Goal: Transaction & Acquisition: Purchase product/service

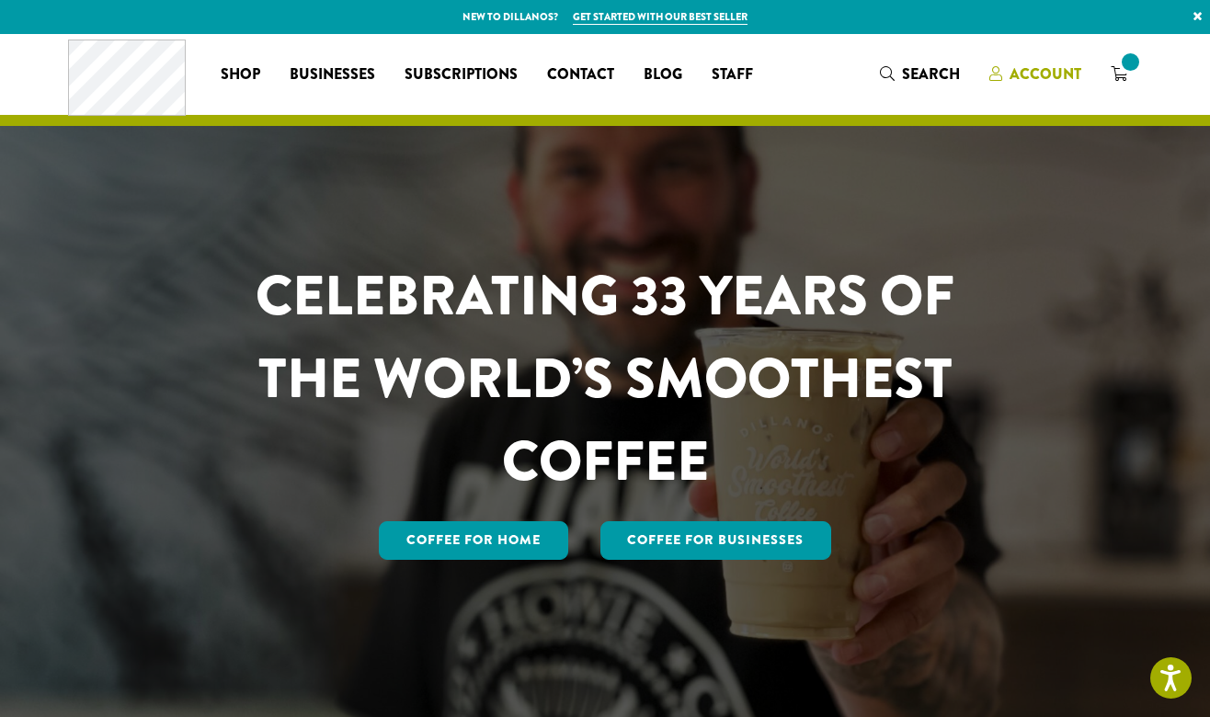
click at [1045, 78] on span "Account" at bounding box center [1045, 73] width 72 height 21
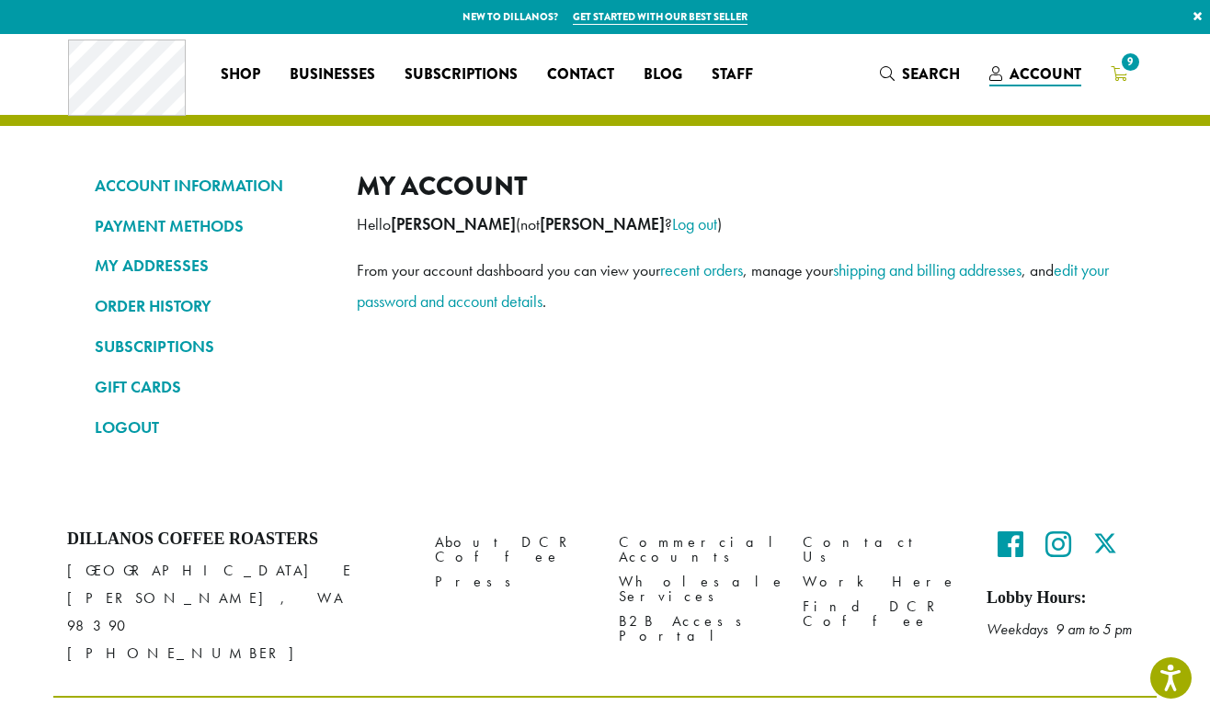
click at [1132, 71] on span "9" at bounding box center [1130, 62] width 25 height 25
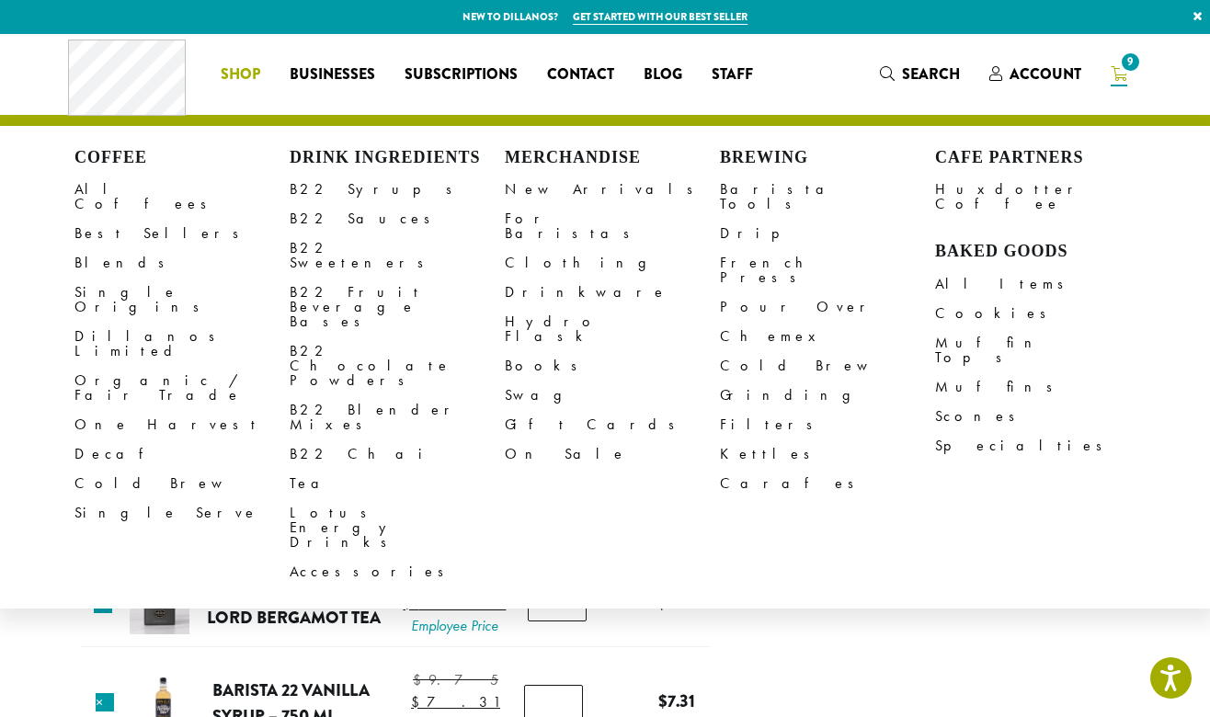
click at [254, 70] on li "Coffee All Coffees Best Sellers Blends Single Origins Dillanos Limited Organic …" at bounding box center [240, 74] width 69 height 29
click at [97, 220] on link "Best Sellers" at bounding box center [181, 233] width 215 height 29
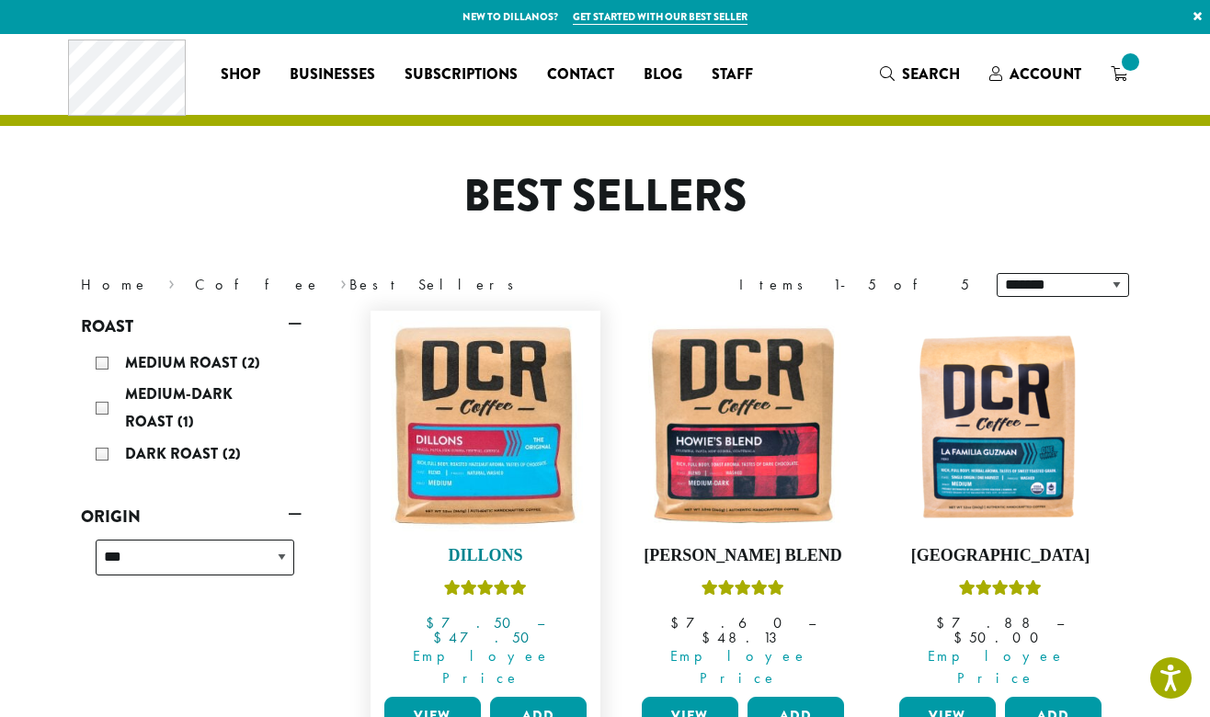
click at [490, 458] on img at bounding box center [485, 425] width 211 height 211
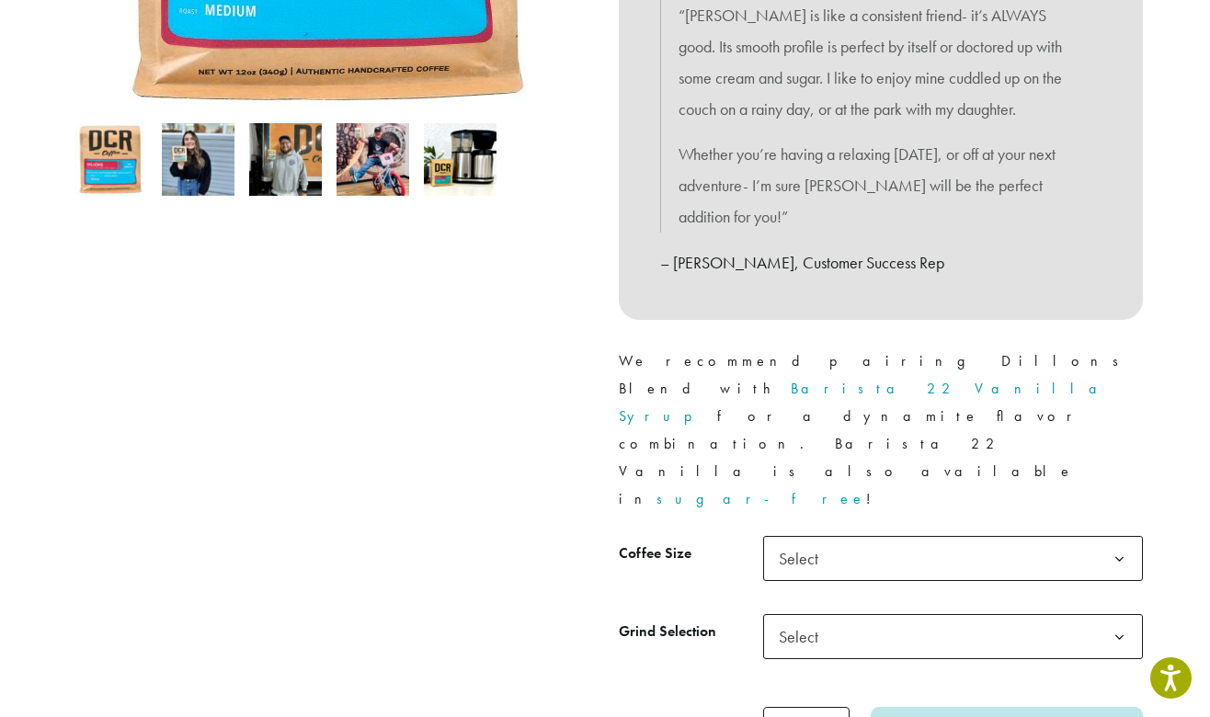
scroll to position [556, 0]
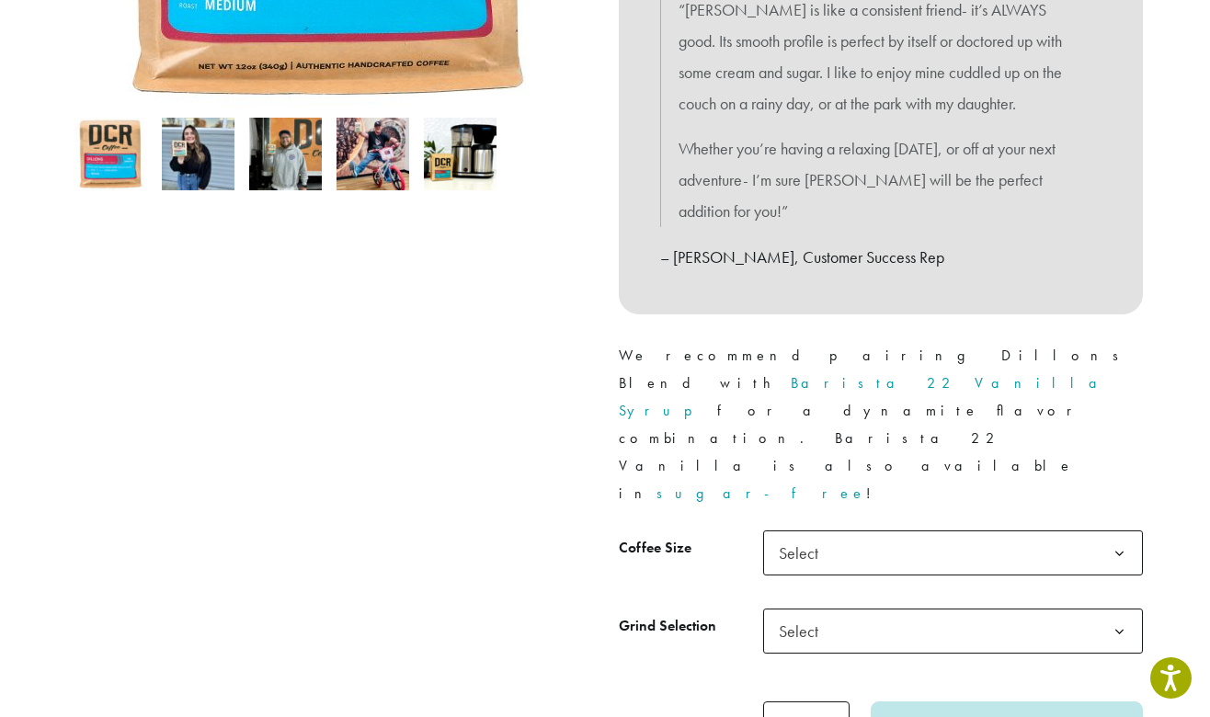
click at [874, 530] on span "Select" at bounding box center [953, 552] width 380 height 45
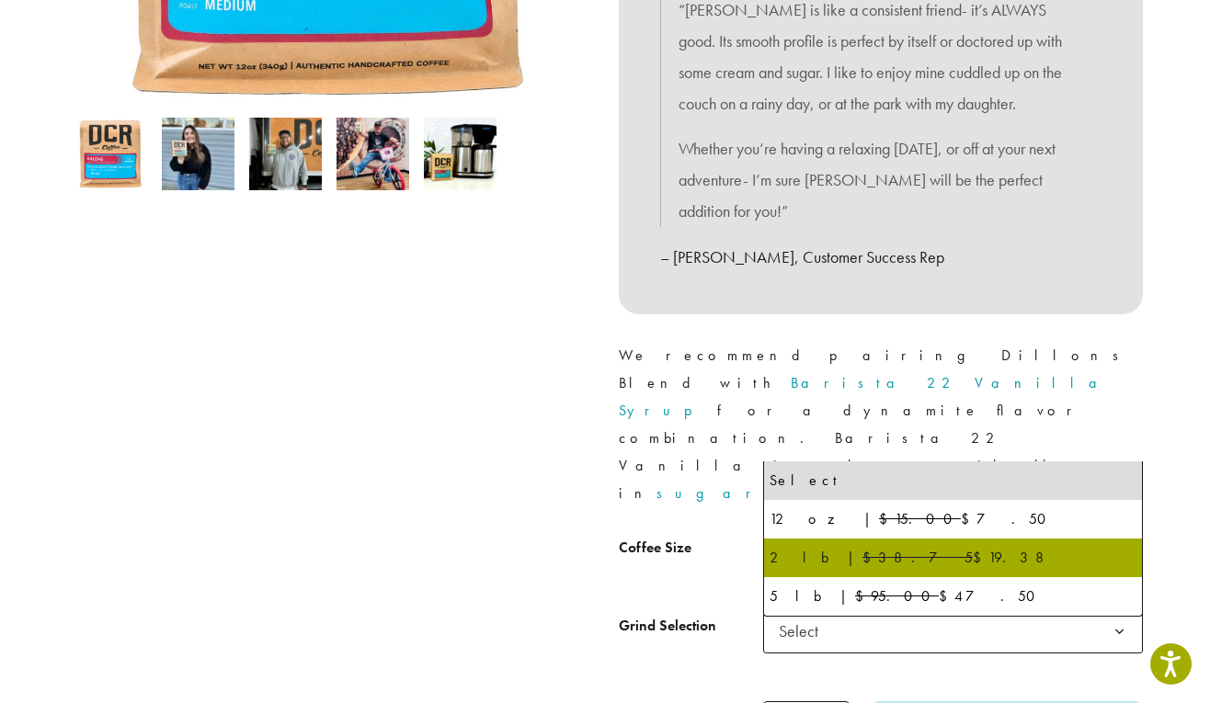
select select "**********"
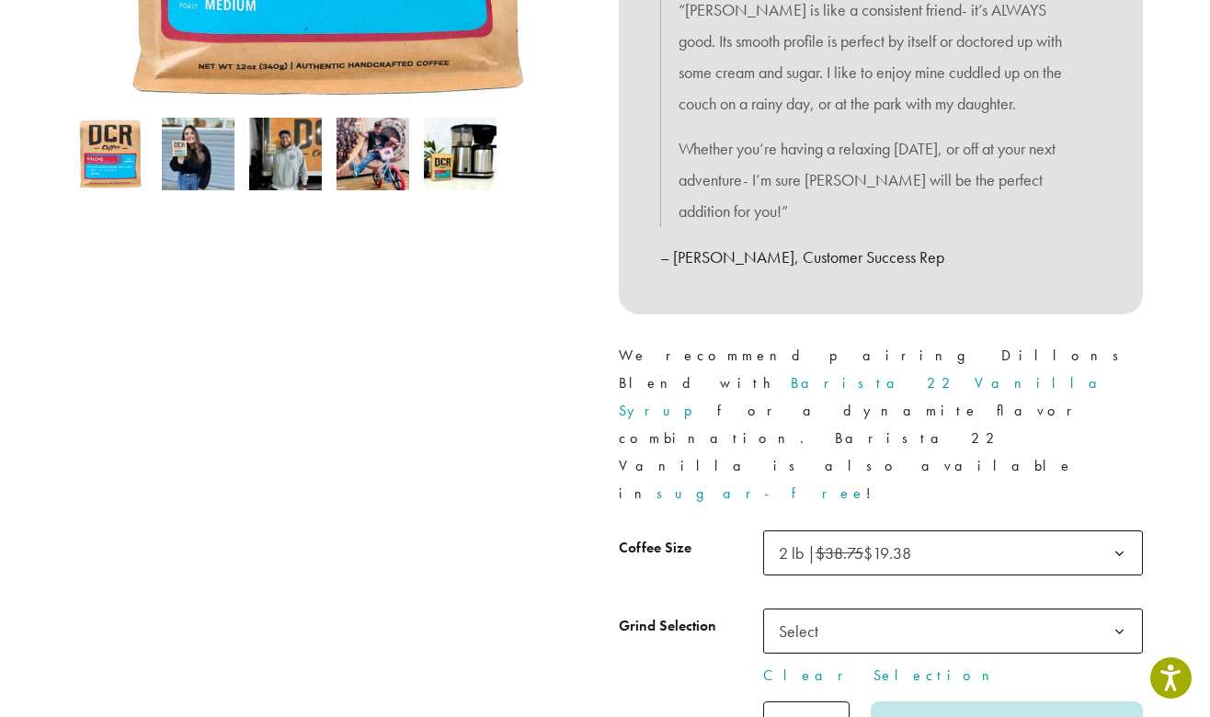
click at [834, 701] on input "*" at bounding box center [806, 721] width 86 height 41
type input "*"
click at [838, 701] on input "*" at bounding box center [806, 721] width 86 height 41
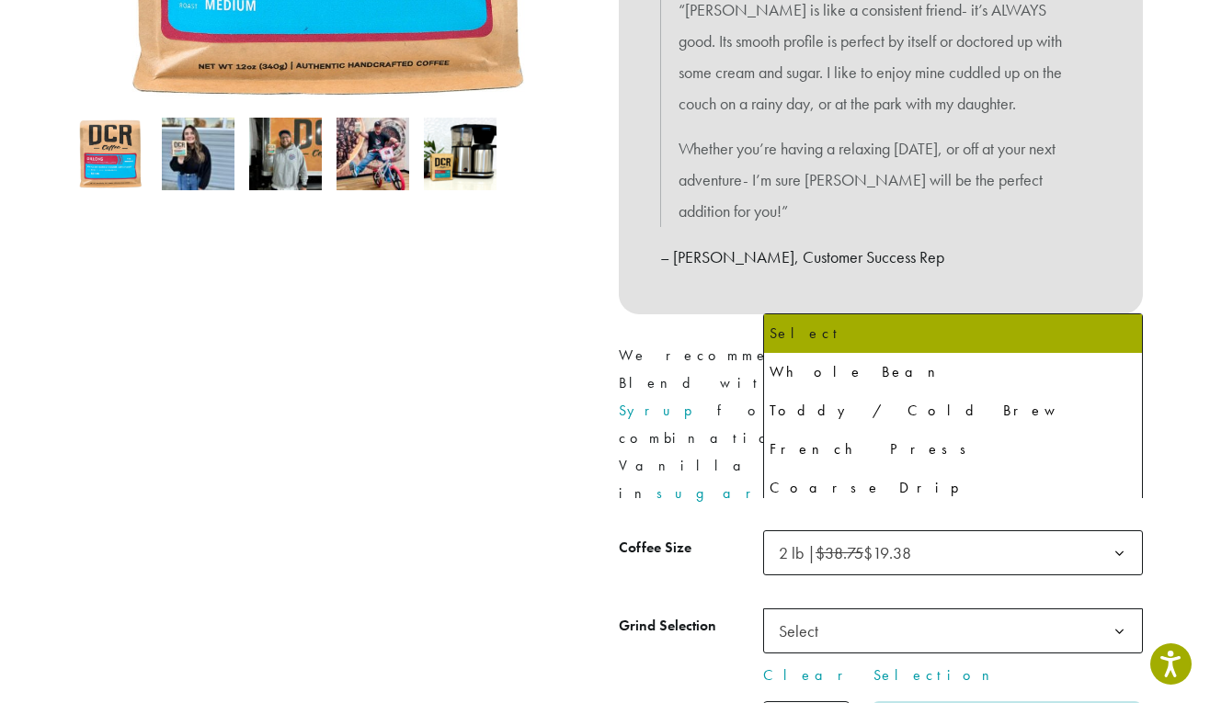
click at [822, 613] on span "Select" at bounding box center [803, 631] width 65 height 36
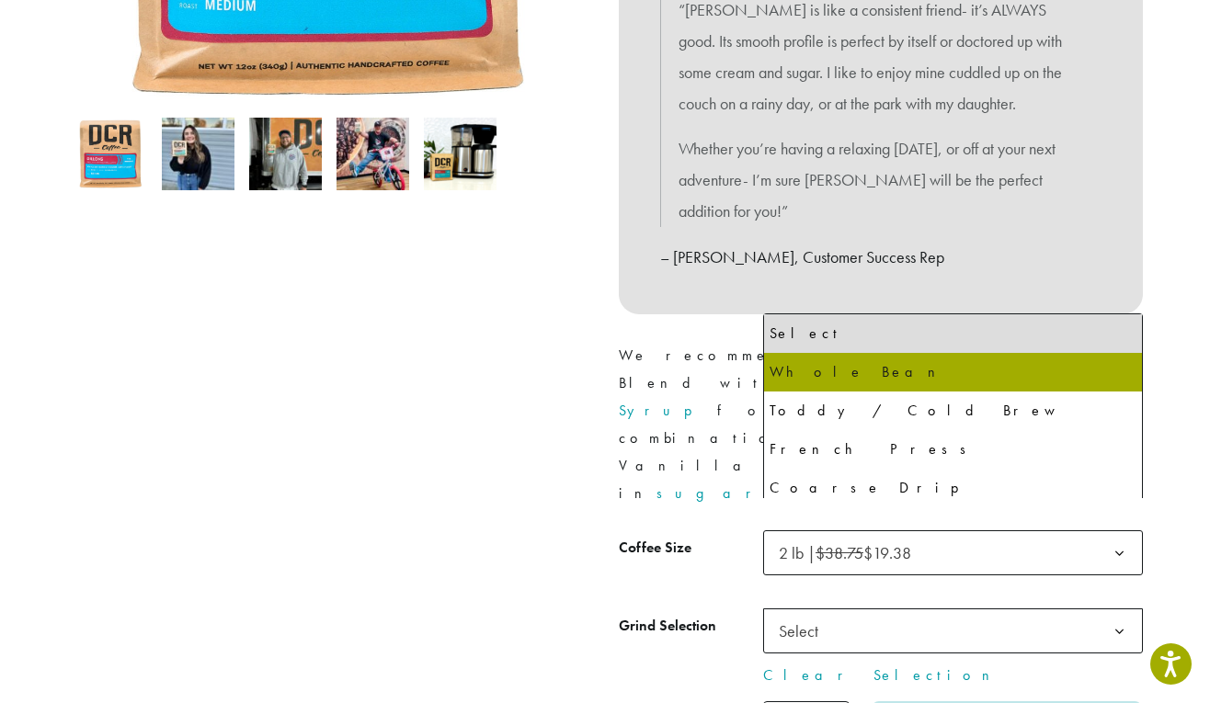
select select "**********"
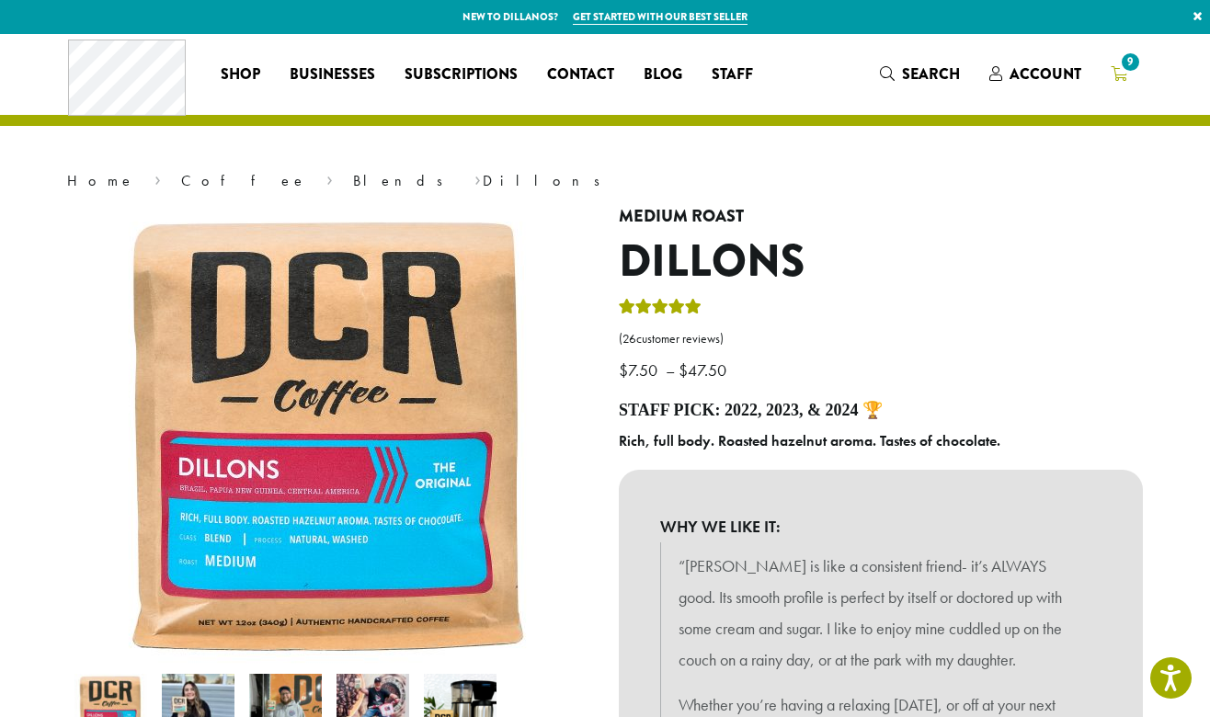
click at [1129, 75] on link "9" at bounding box center [1119, 74] width 46 height 30
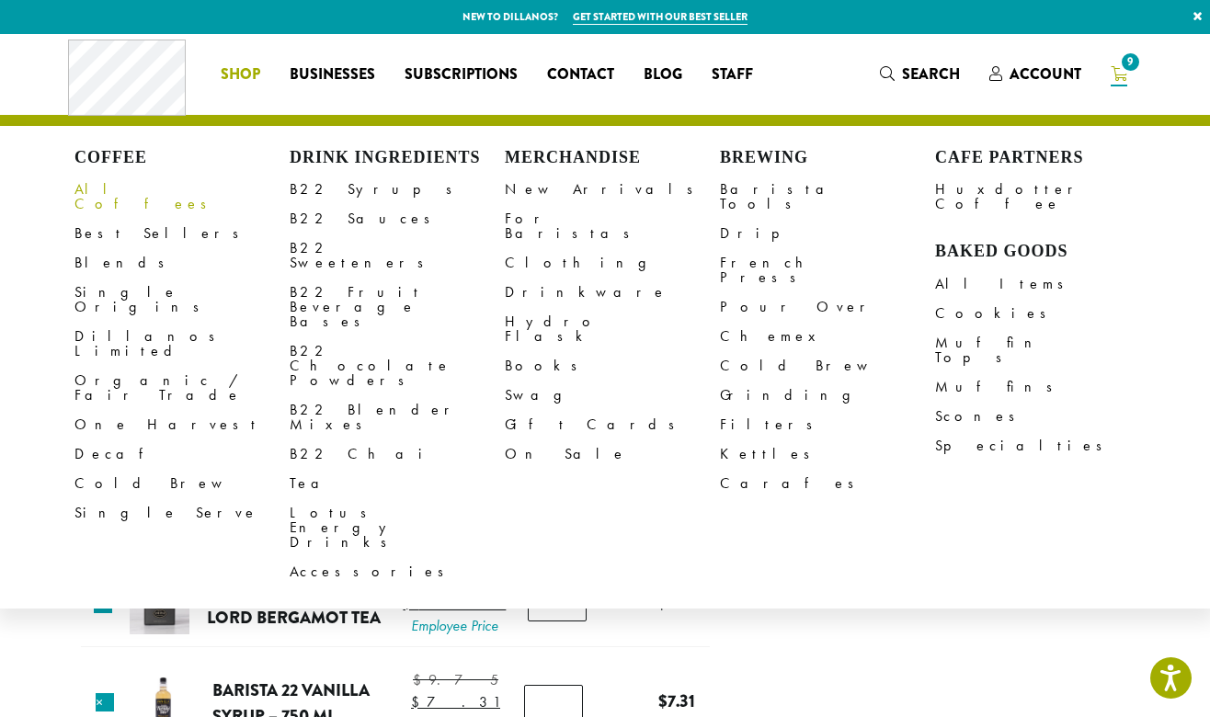
click at [110, 192] on link "All Coffees" at bounding box center [181, 197] width 215 height 44
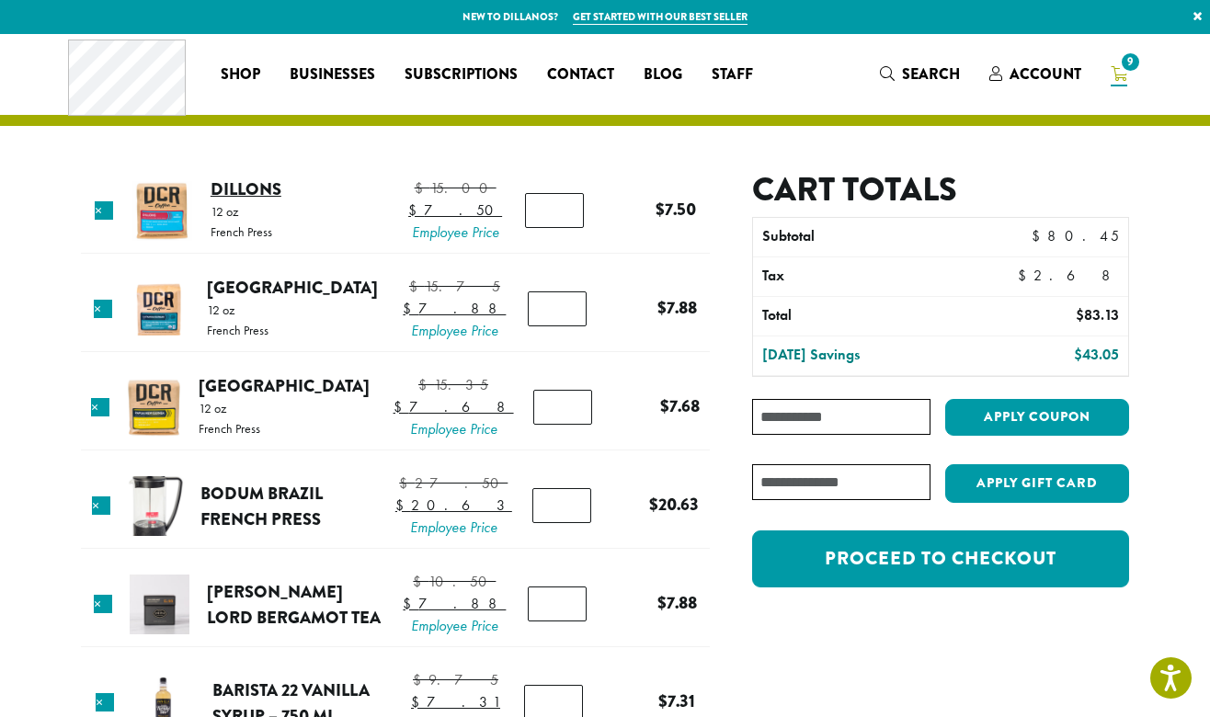
click at [219, 201] on link "Dillons" at bounding box center [245, 188] width 71 height 25
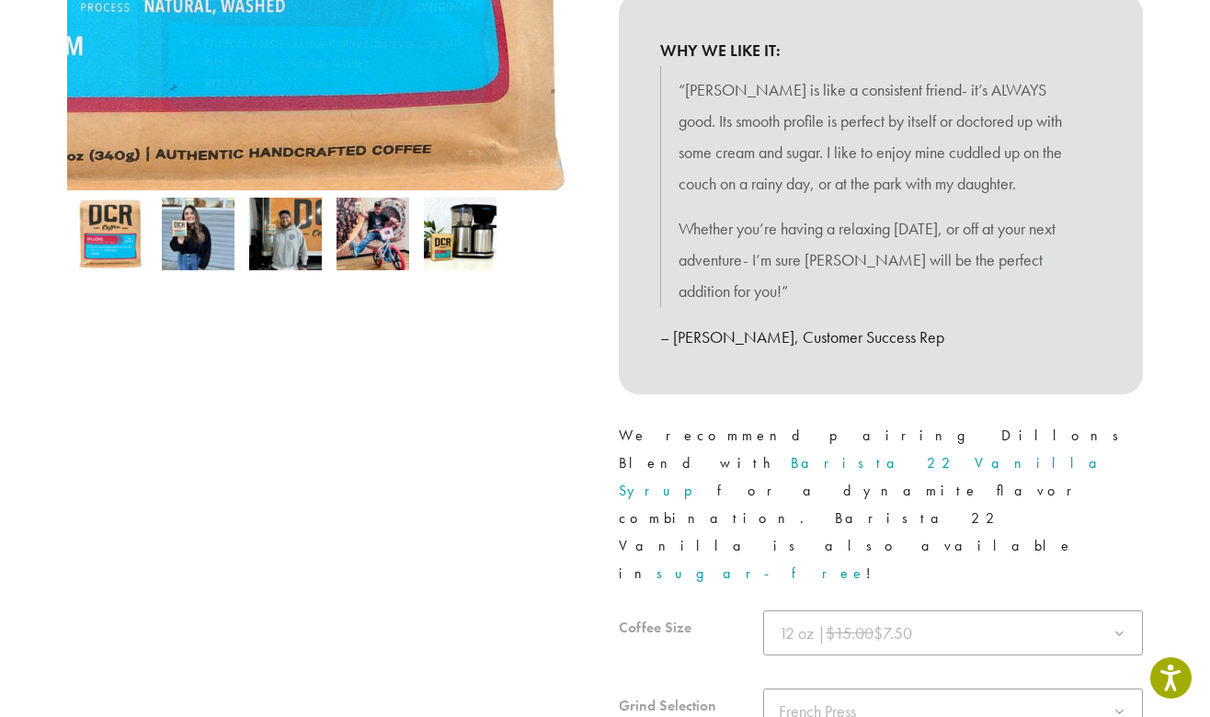
scroll to position [571, 0]
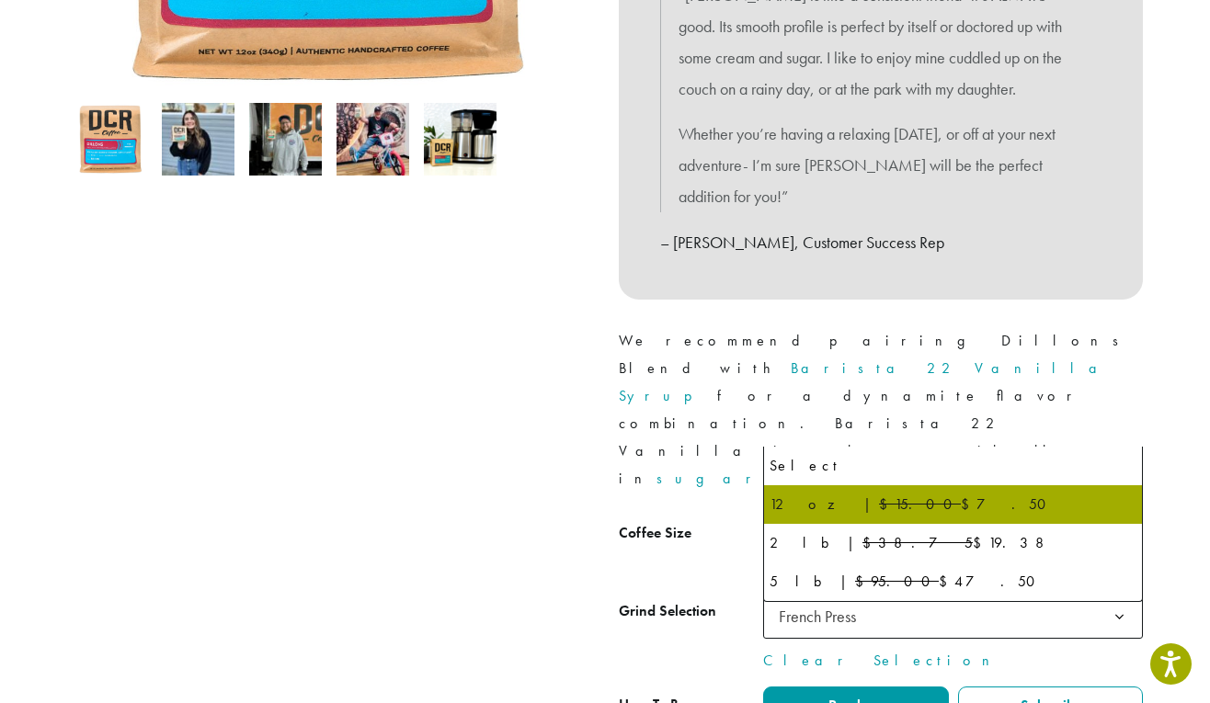
click at [870, 528] on del "$15.00" at bounding box center [849, 538] width 48 height 21
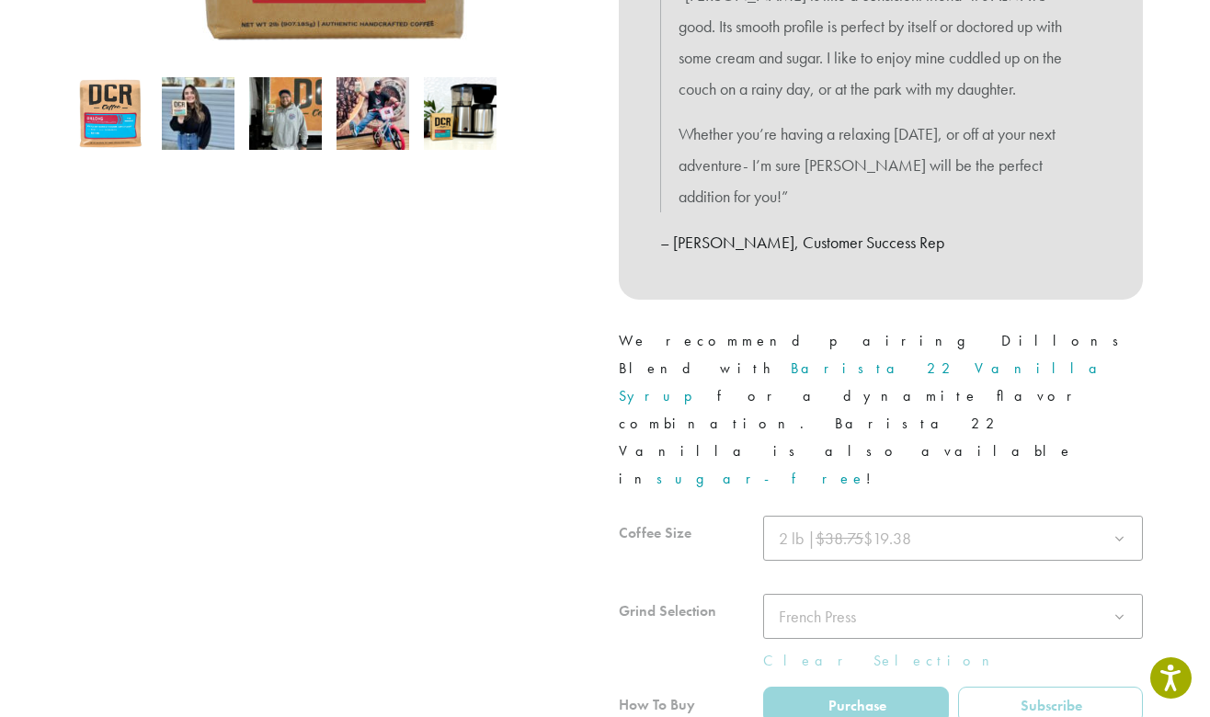
click at [941, 516] on div at bounding box center [881, 648] width 524 height 264
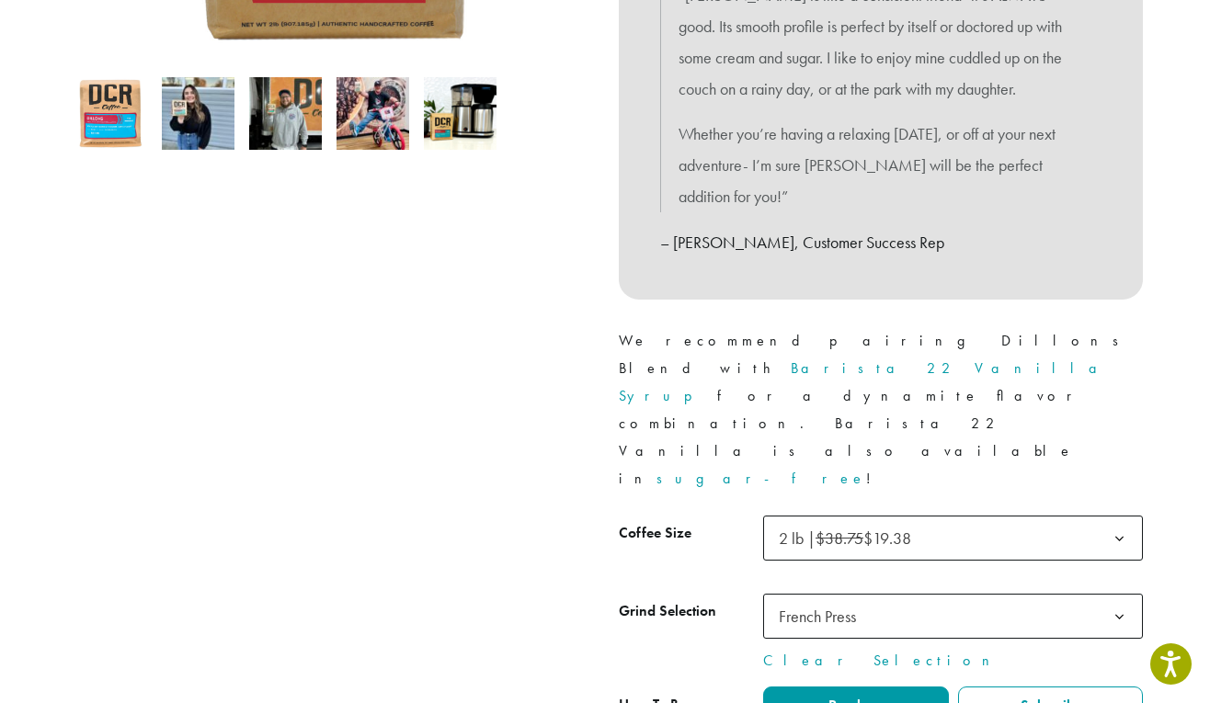
click at [937, 594] on span "French Press" at bounding box center [953, 616] width 380 height 45
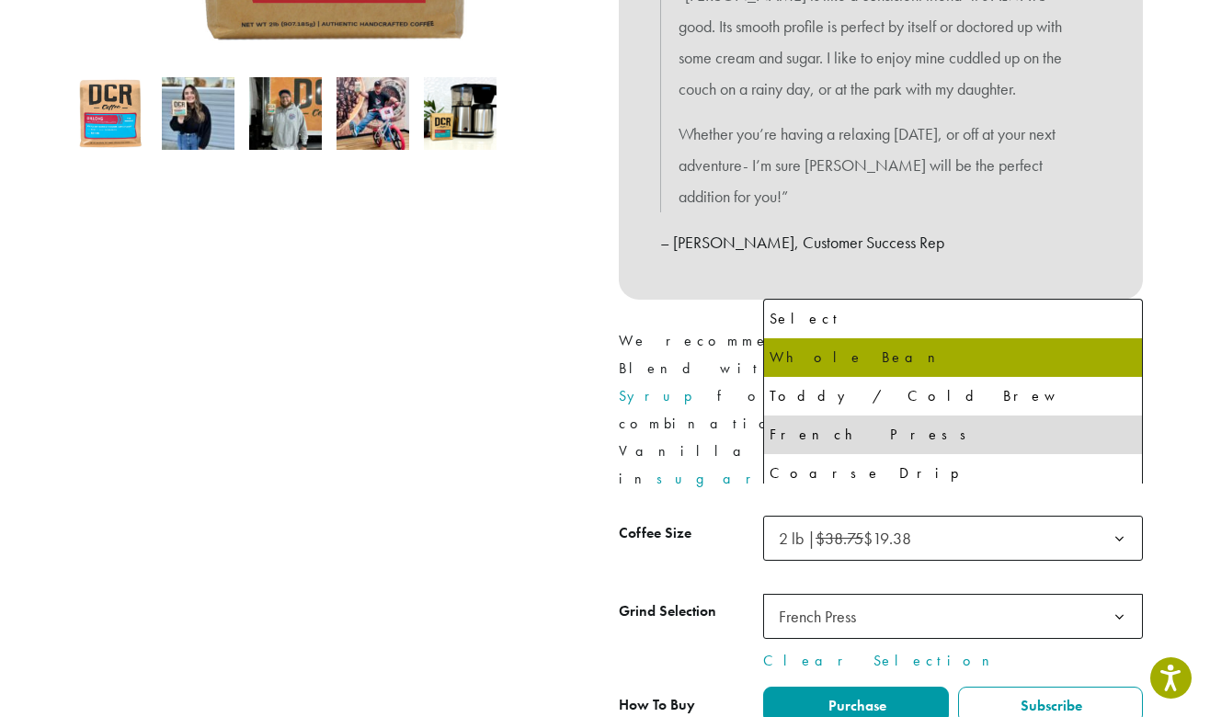
select select "**********"
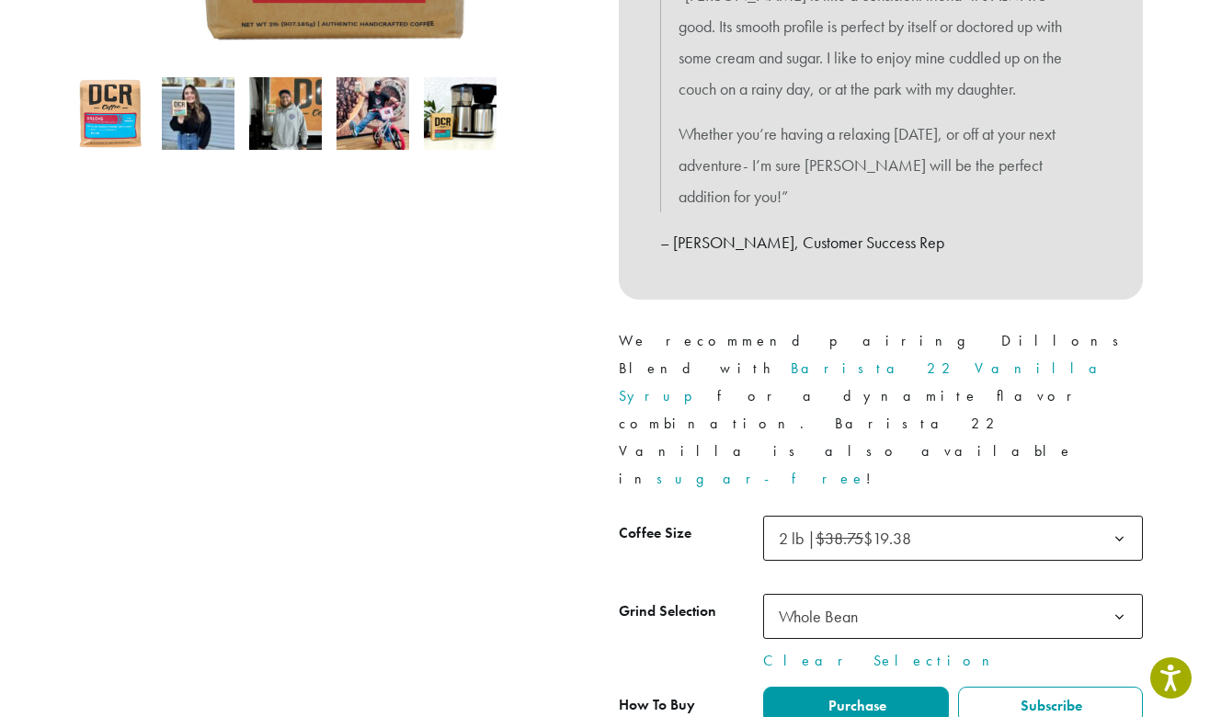
type input "*"
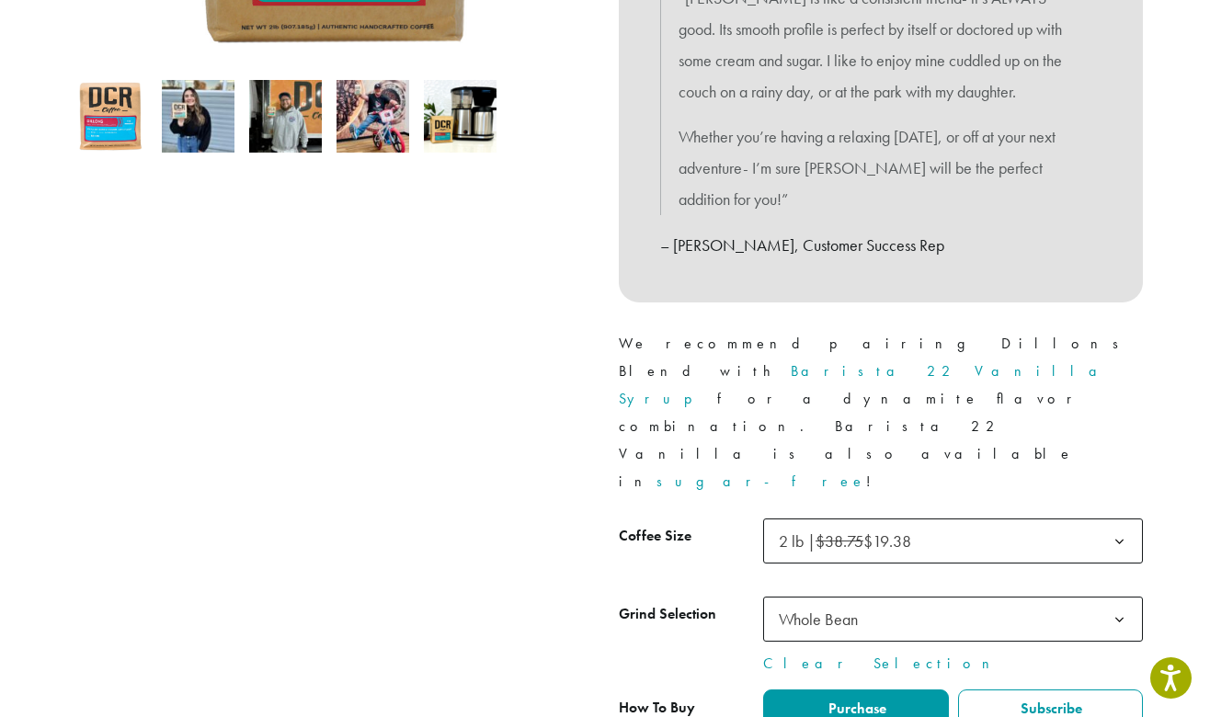
scroll to position [567, 0]
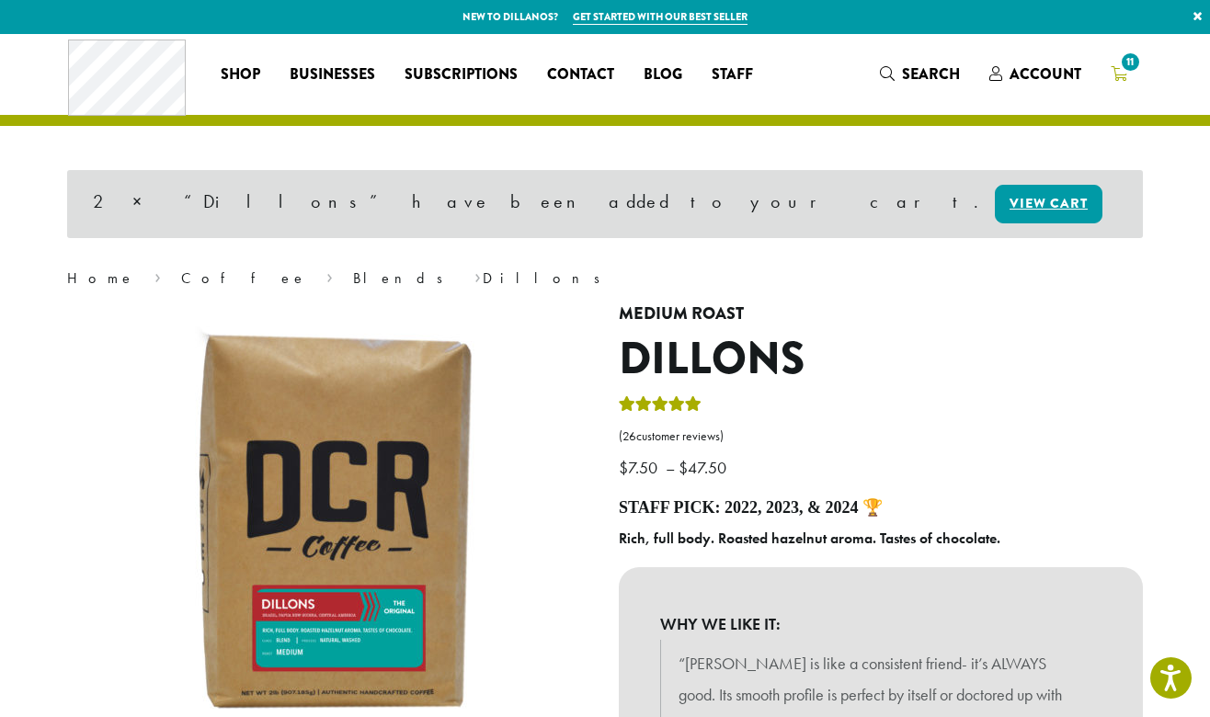
click at [1122, 62] on span "11" at bounding box center [1130, 62] width 25 height 25
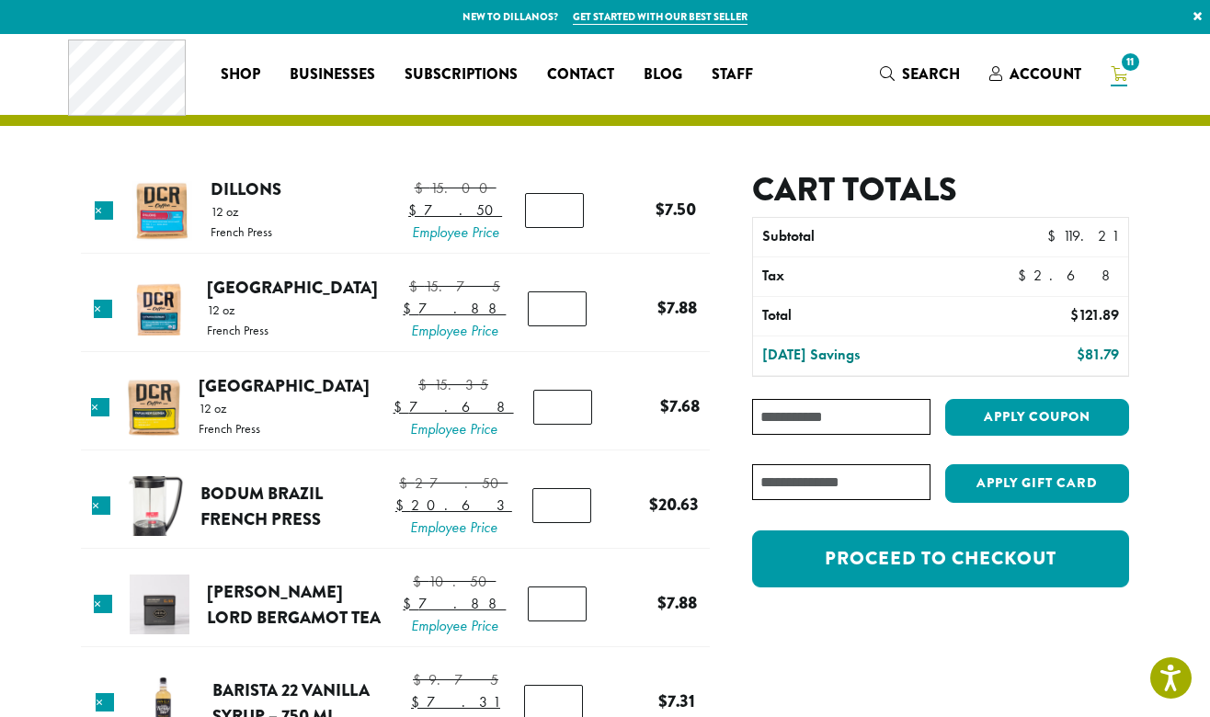
paste input "**********"
type input "**********"
click at [1014, 420] on button "Apply coupon" at bounding box center [1037, 418] width 184 height 38
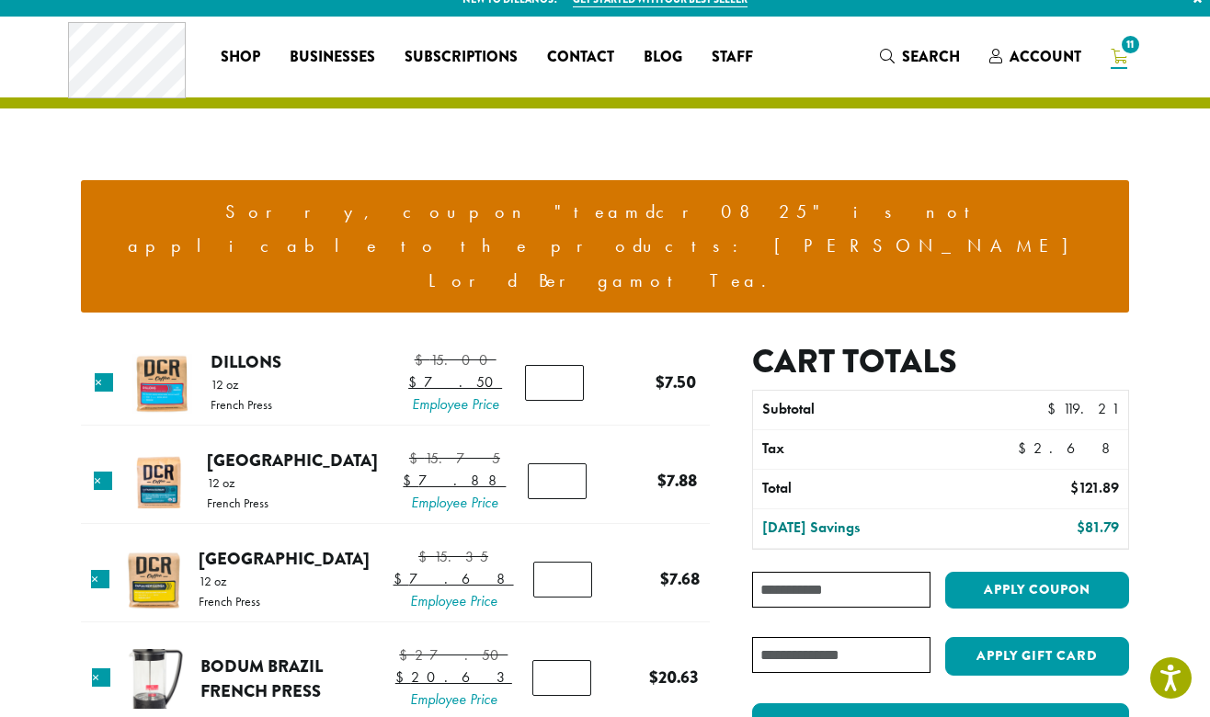
scroll to position [21, 0]
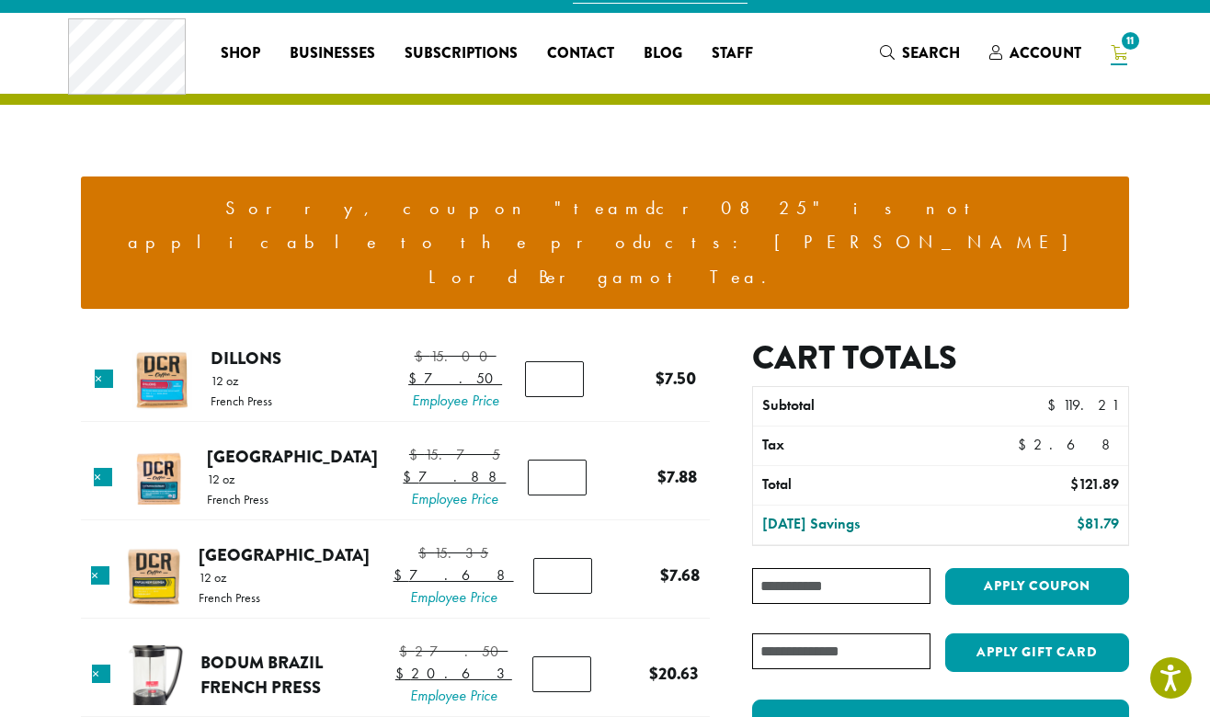
click at [796, 505] on th "Today’s Savings" at bounding box center [865, 524] width 225 height 39
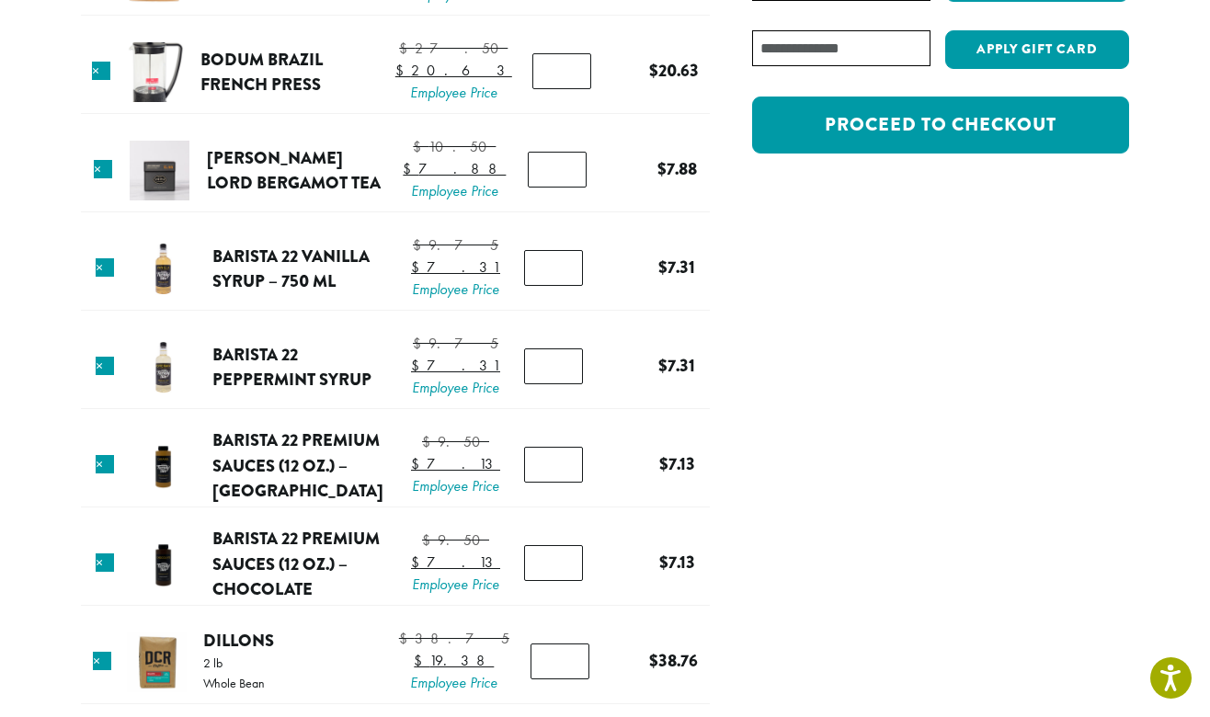
scroll to position [630, 0]
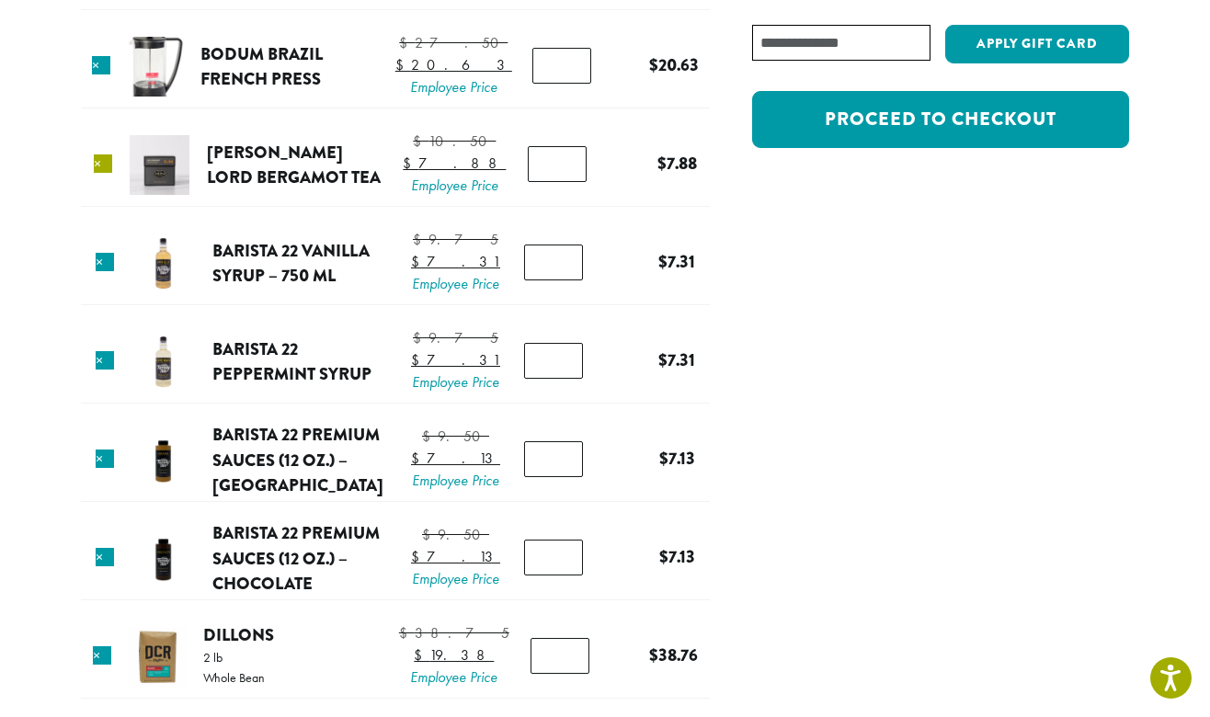
click at [97, 173] on link "×" at bounding box center [103, 163] width 18 height 18
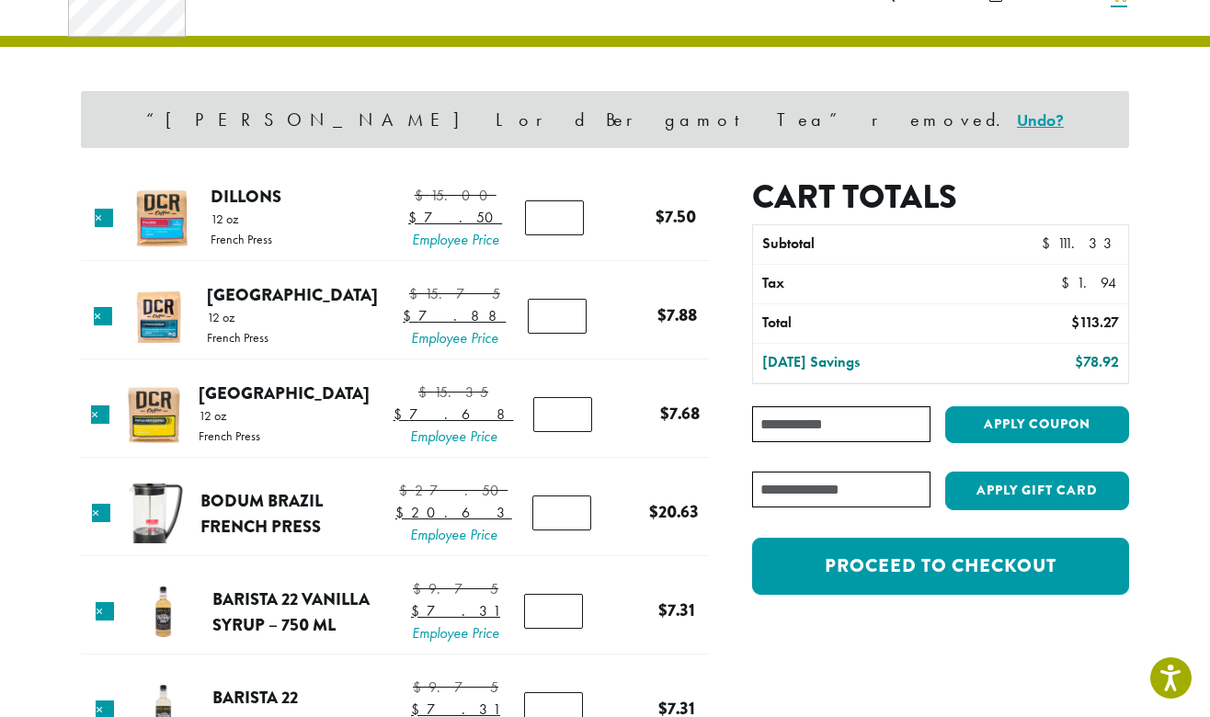
scroll to position [78, 0]
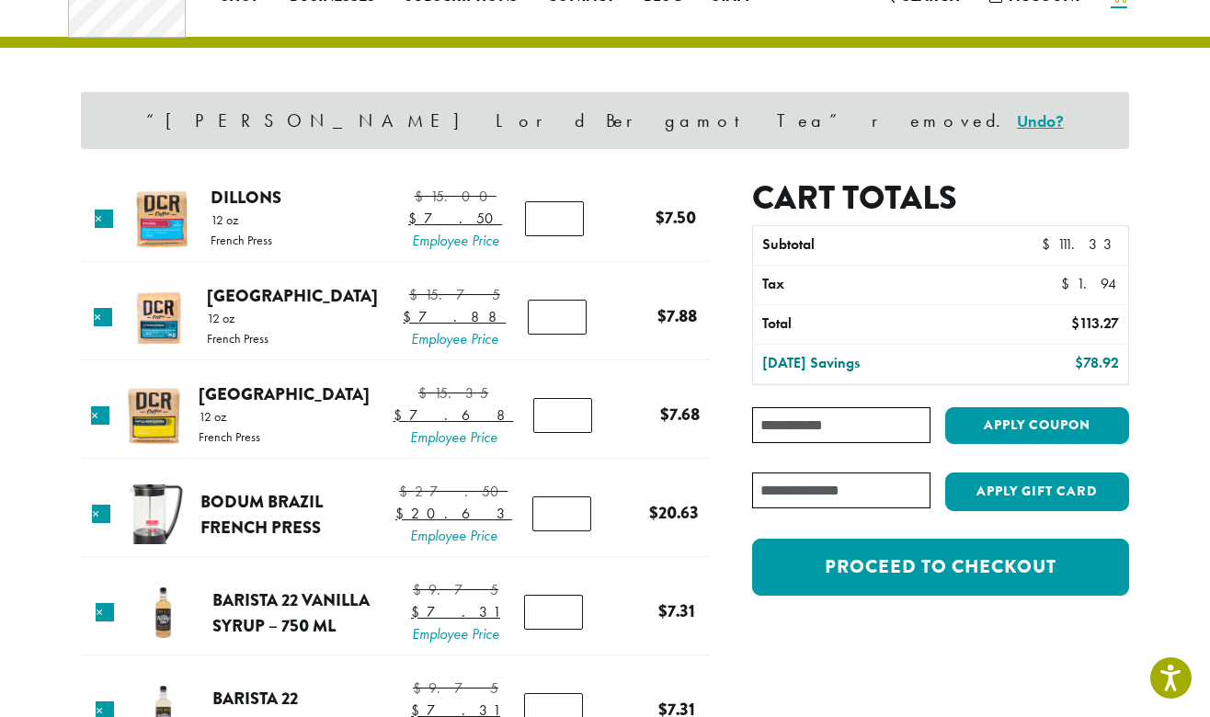
paste input "**********"
type input "**********"
drag, startPoint x: 1027, startPoint y: 398, endPoint x: 1027, endPoint y: 408, distance: 10.1
click at [1027, 398] on div "**********" at bounding box center [940, 396] width 377 height 437
click at [1017, 426] on button "Apply coupon" at bounding box center [1037, 426] width 184 height 38
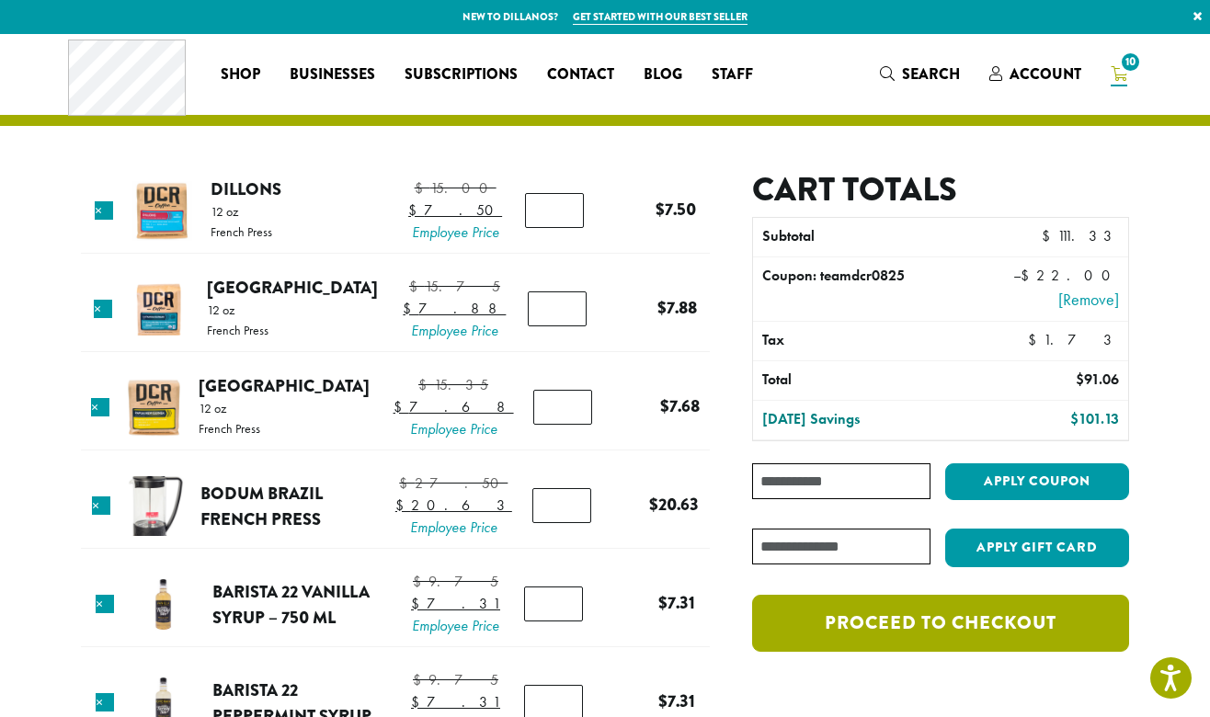
click at [891, 630] on link "Proceed to checkout" at bounding box center [940, 623] width 377 height 57
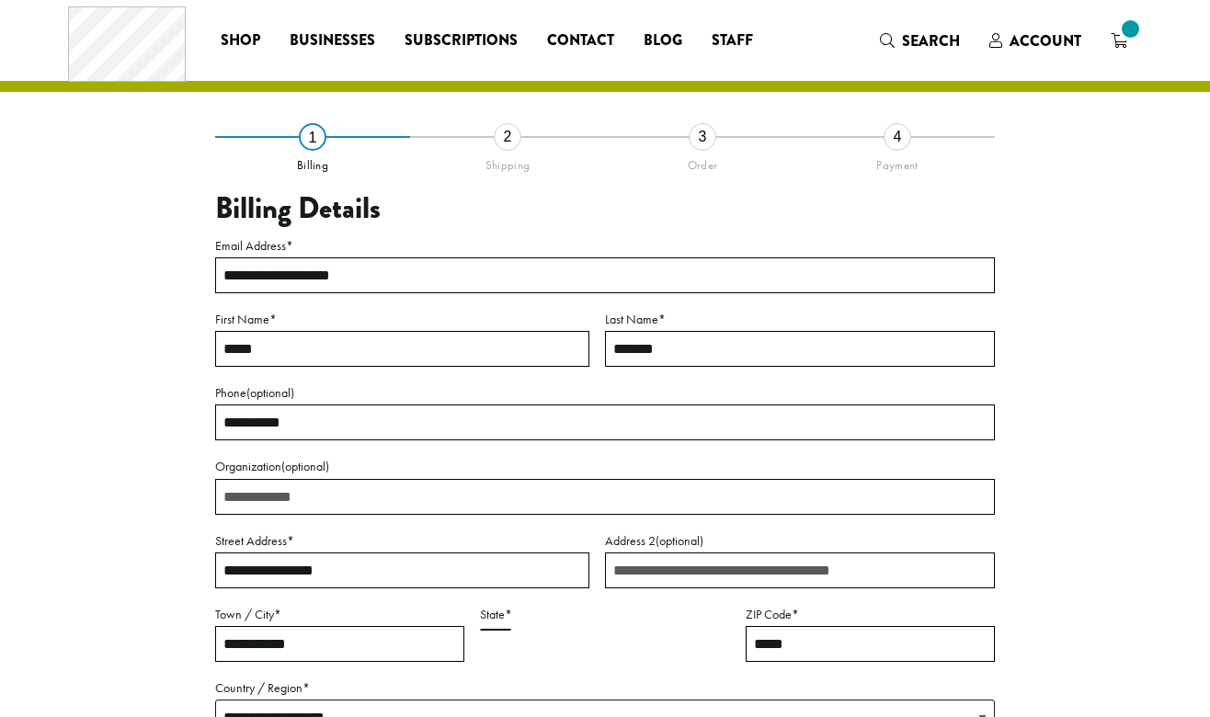
select select "**"
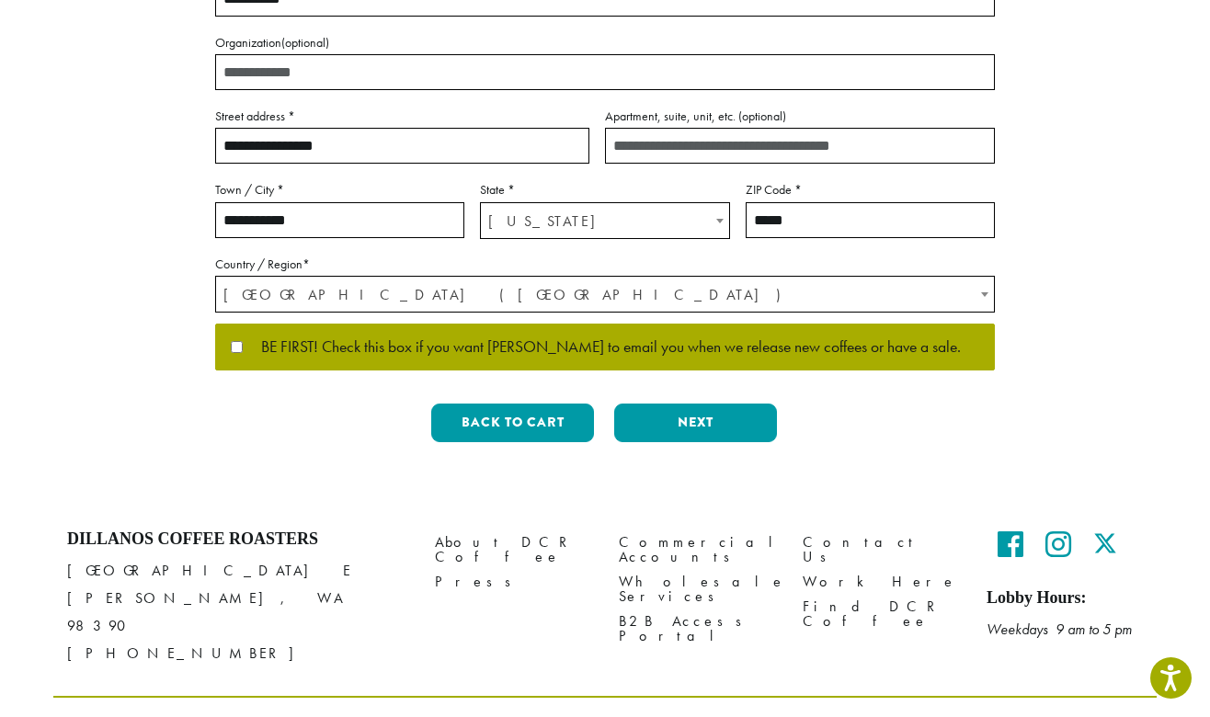
scroll to position [477, 0]
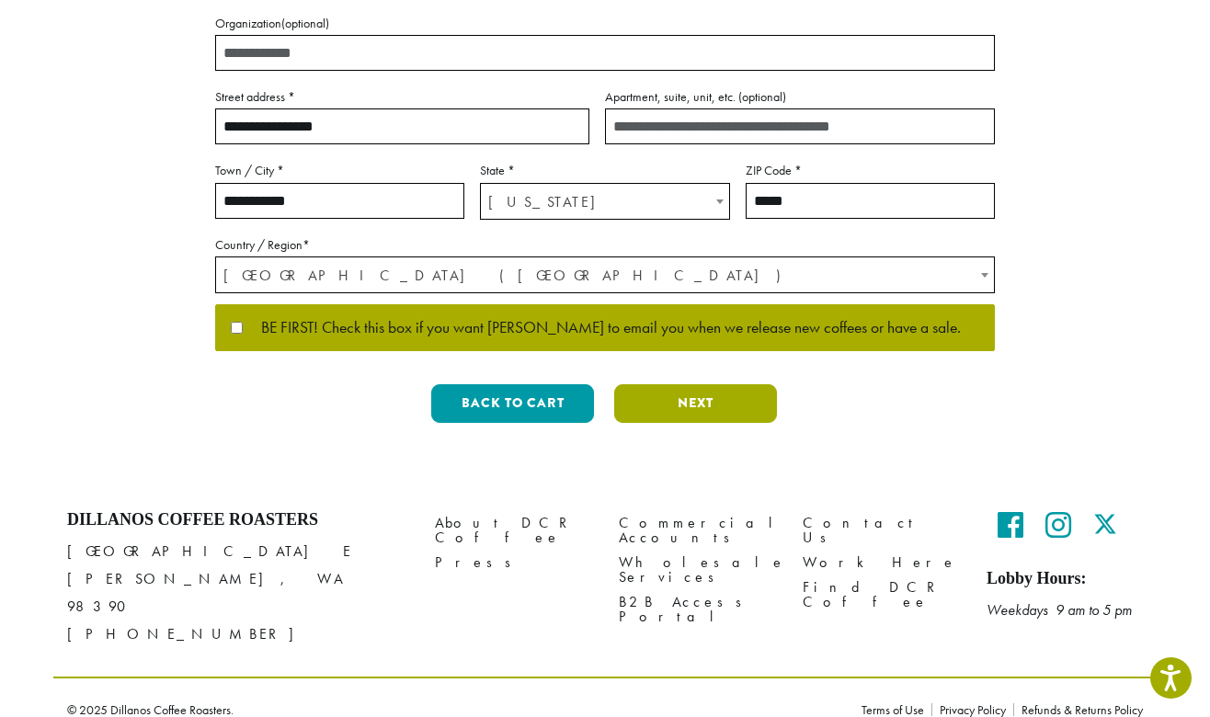
click at [718, 420] on button "Next" at bounding box center [695, 403] width 163 height 39
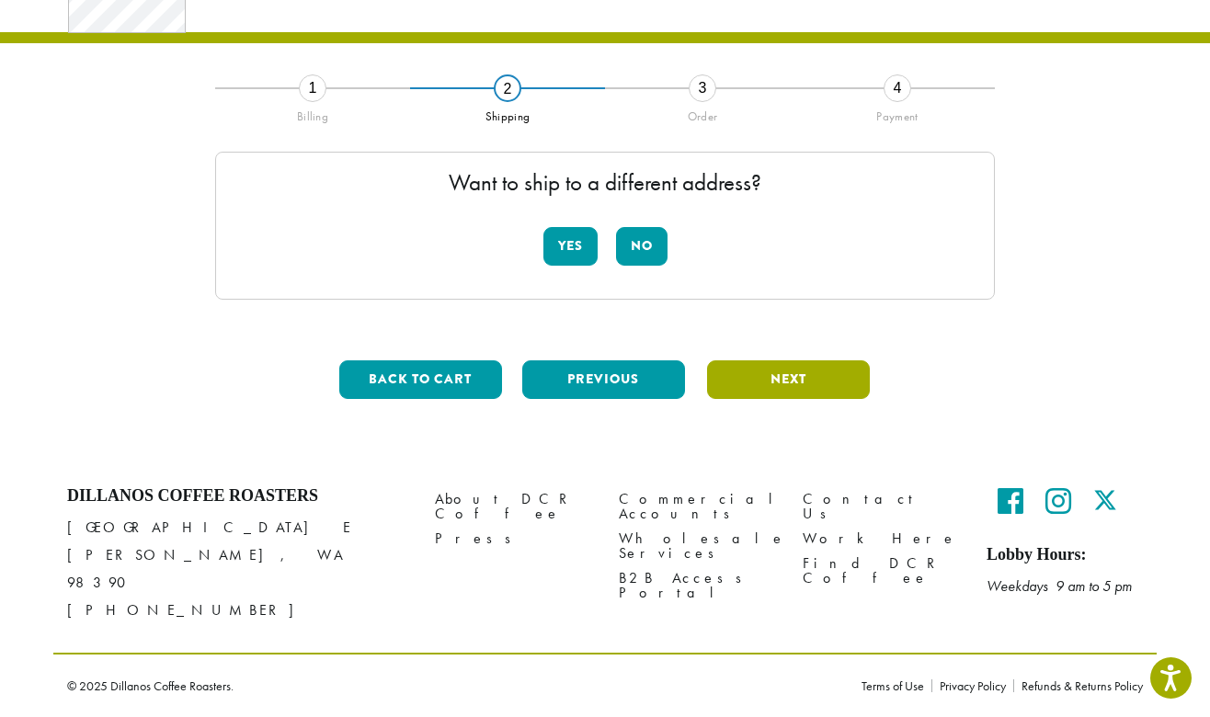
scroll to position [59, 0]
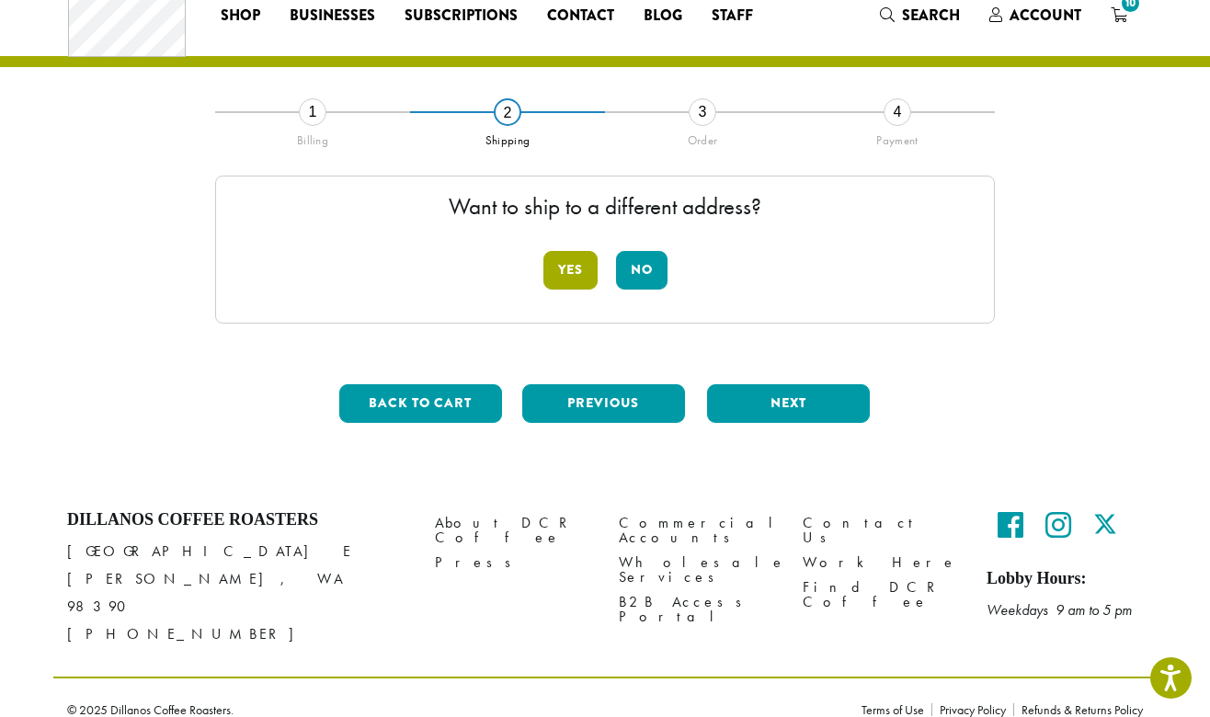
click at [574, 278] on button "Yes" at bounding box center [570, 270] width 54 height 39
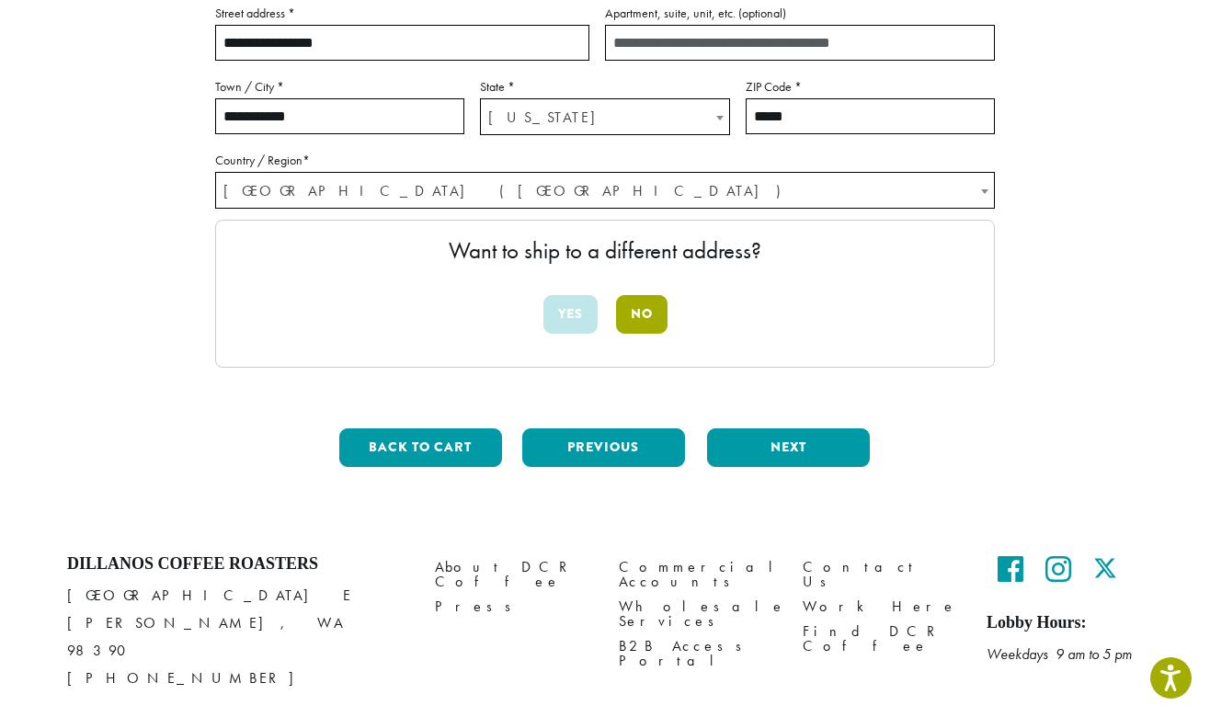
click at [642, 324] on button "No" at bounding box center [641, 314] width 51 height 39
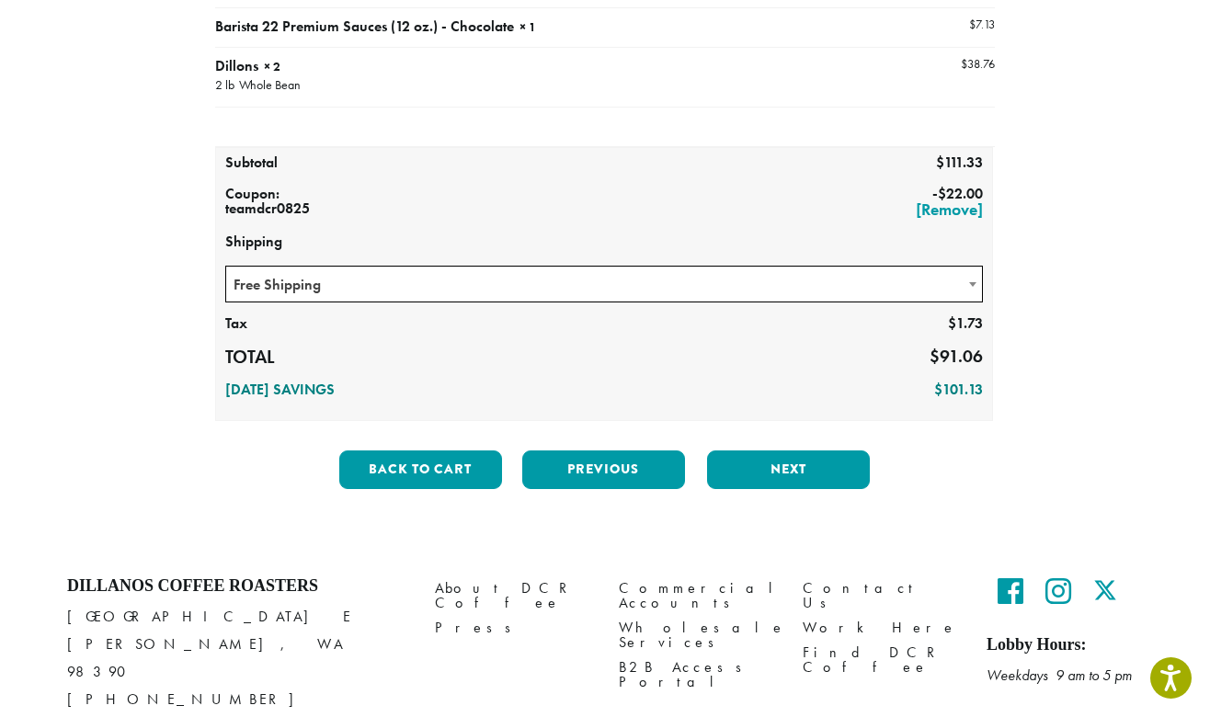
scroll to position [604, 0]
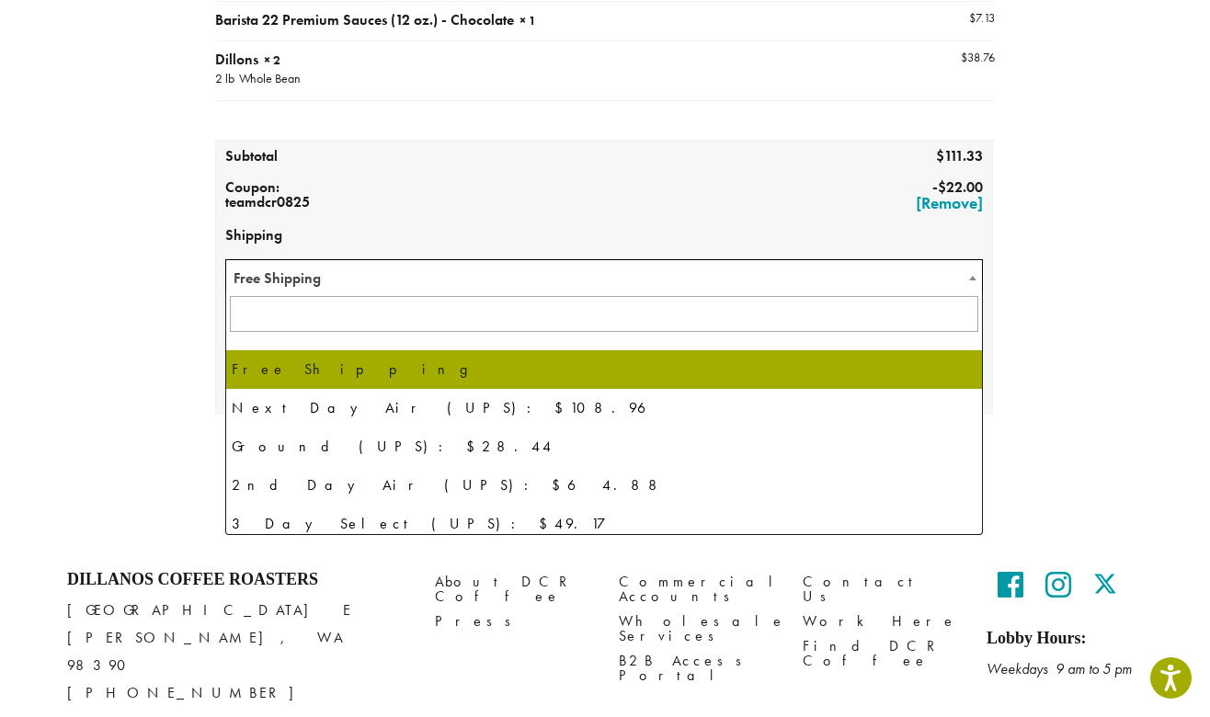
click at [636, 277] on span "Free Shipping" at bounding box center [603, 278] width 755 height 36
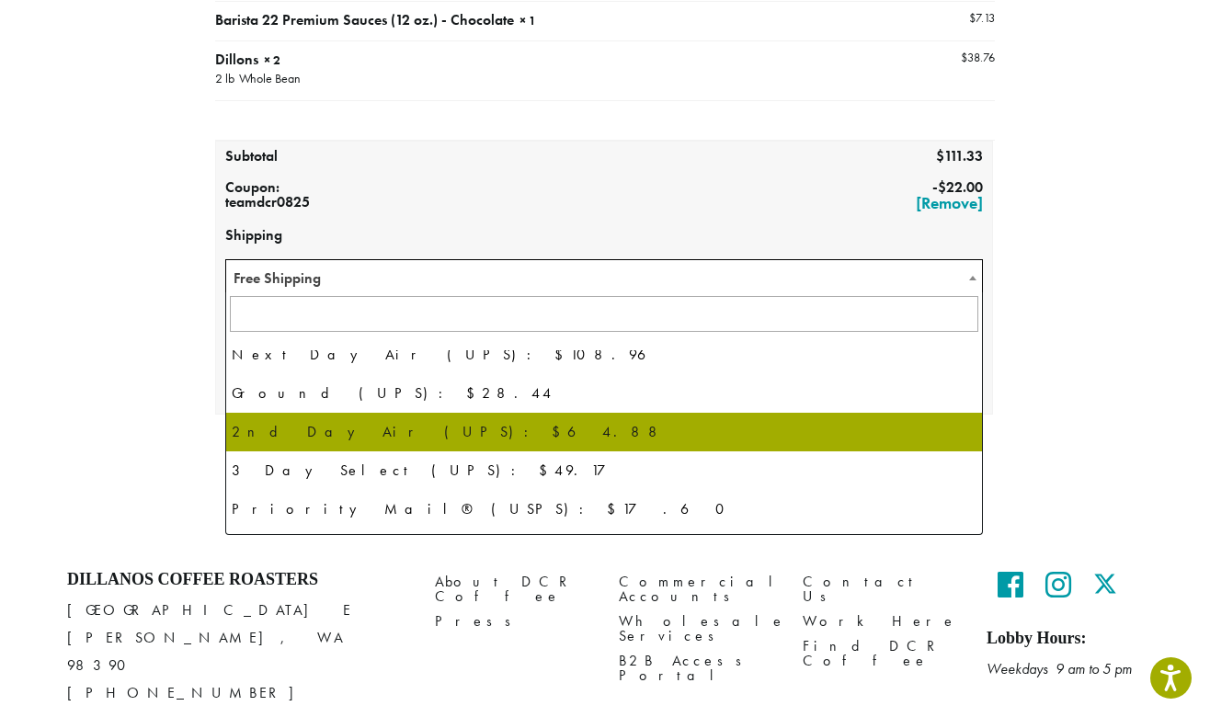
scroll to position [125, 0]
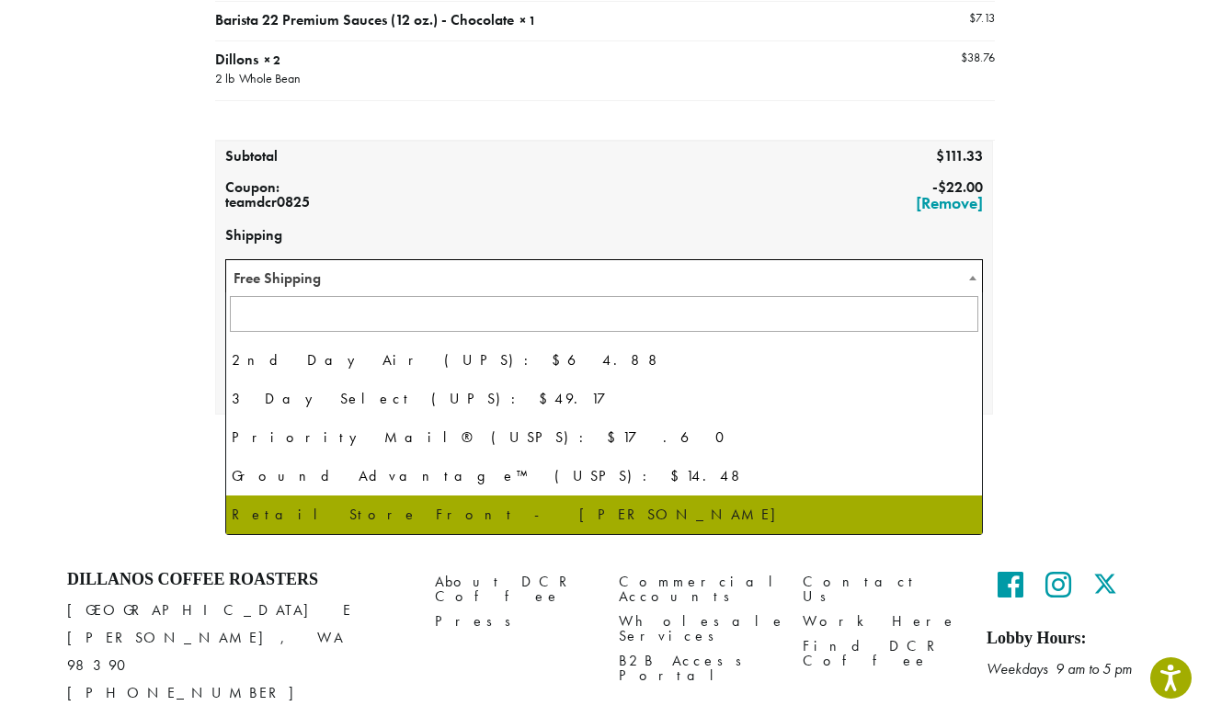
select select "**********"
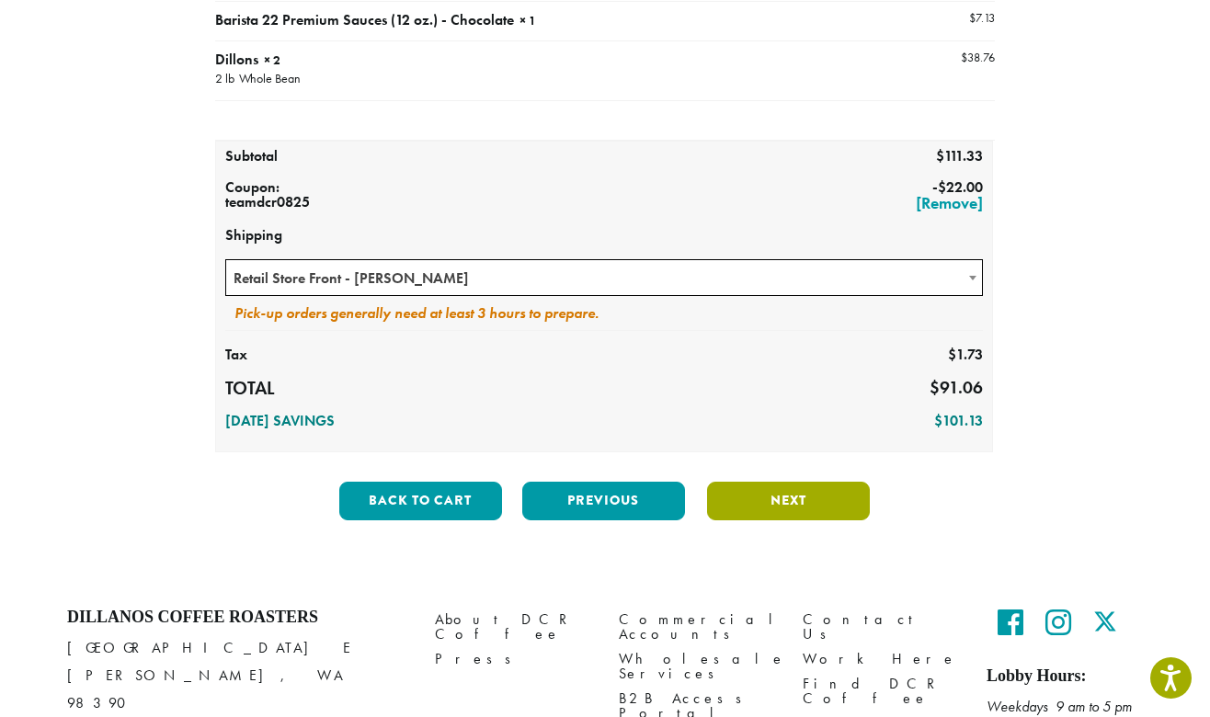
click at [727, 513] on button "Next" at bounding box center [788, 501] width 163 height 39
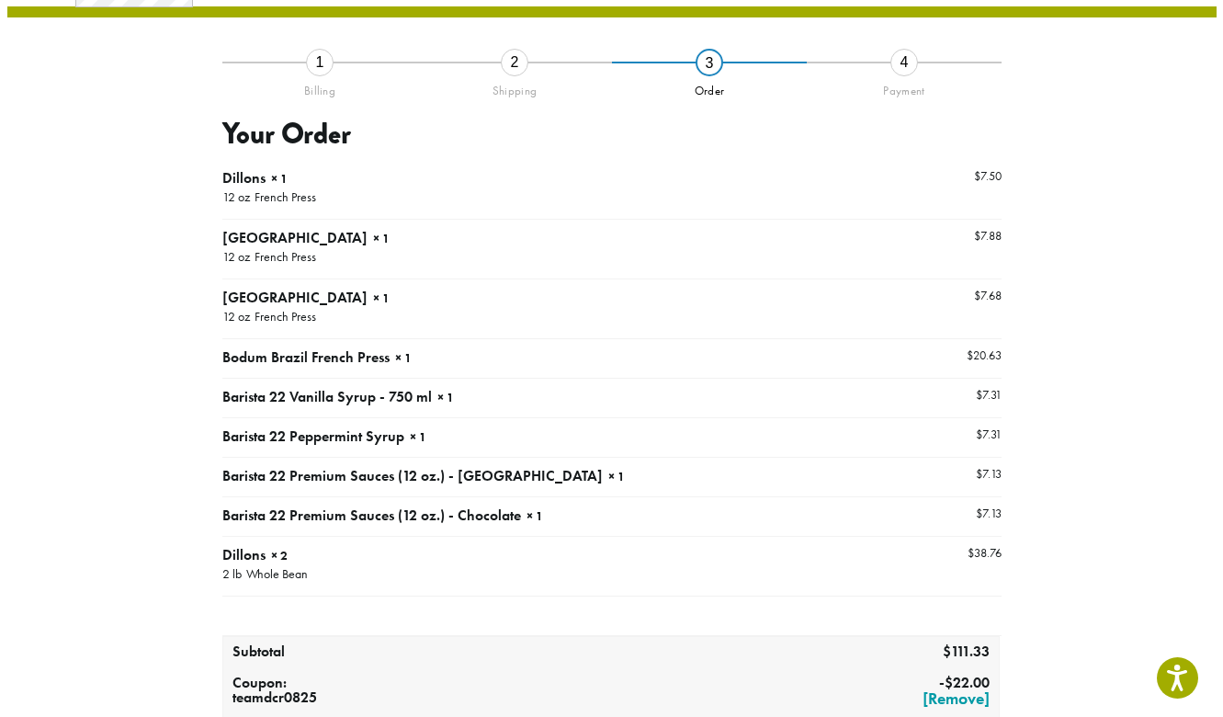
scroll to position [106, 0]
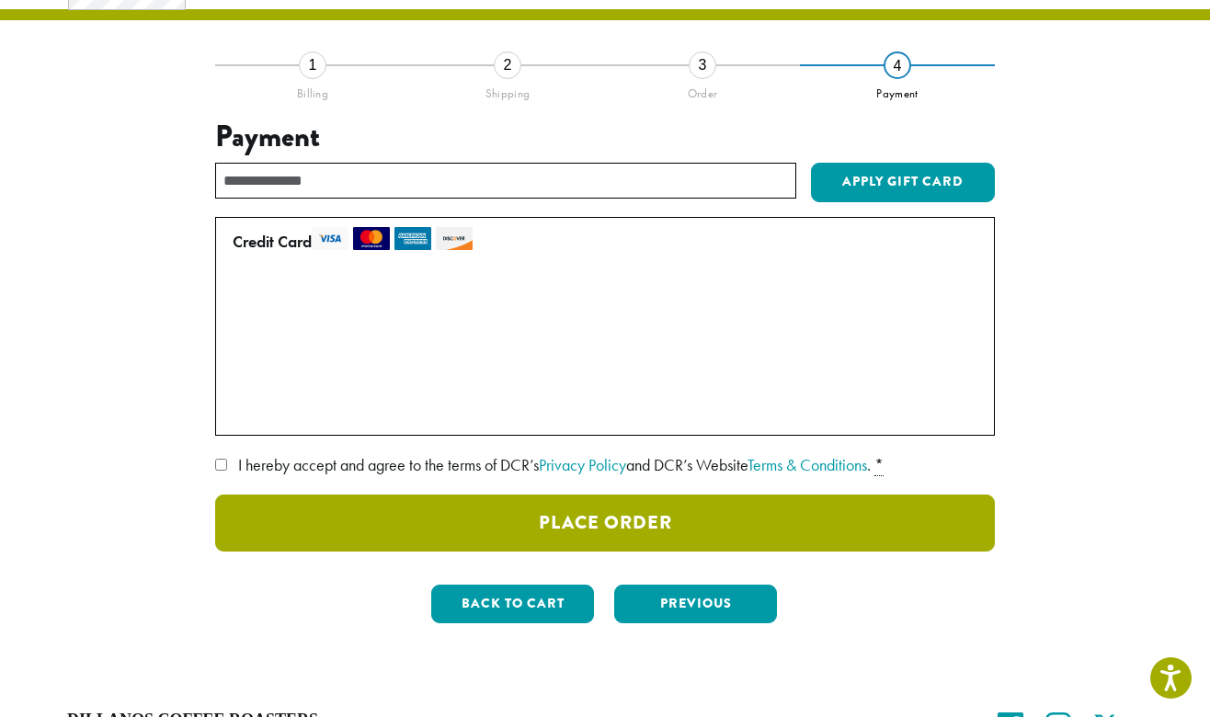
click at [312, 525] on button "Place Order" at bounding box center [604, 522] width 779 height 57
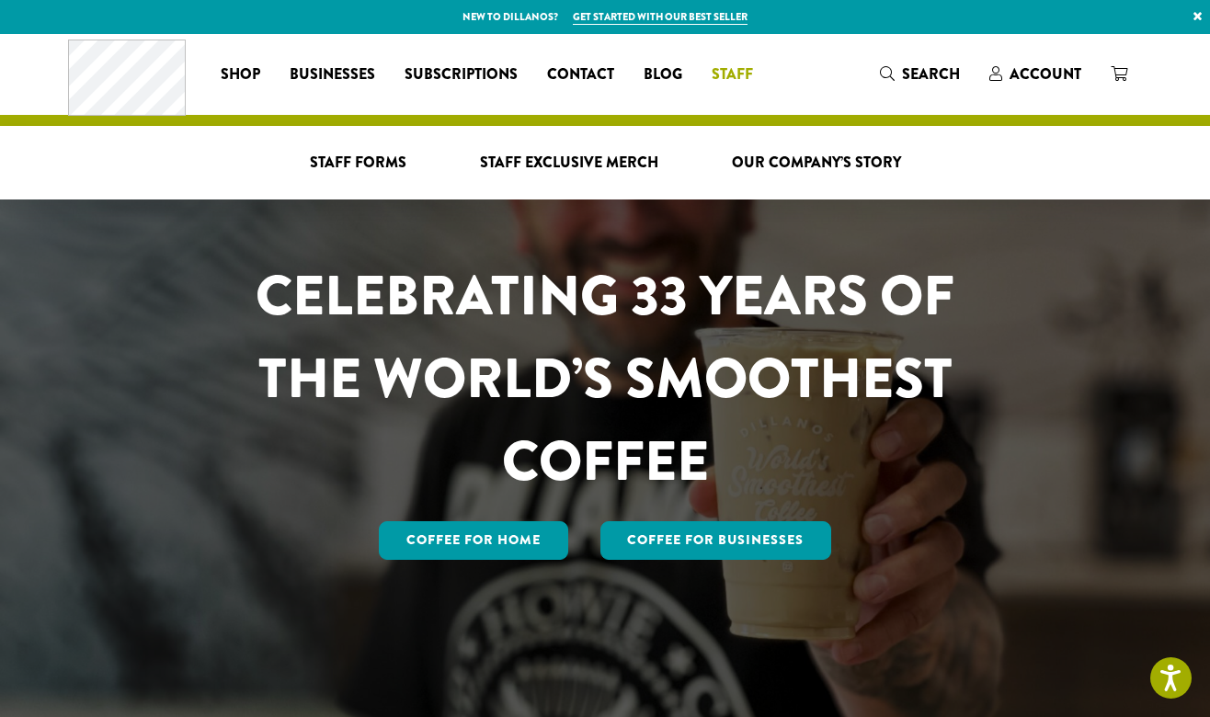
click at [711, 70] on span "Staff" at bounding box center [731, 74] width 41 height 23
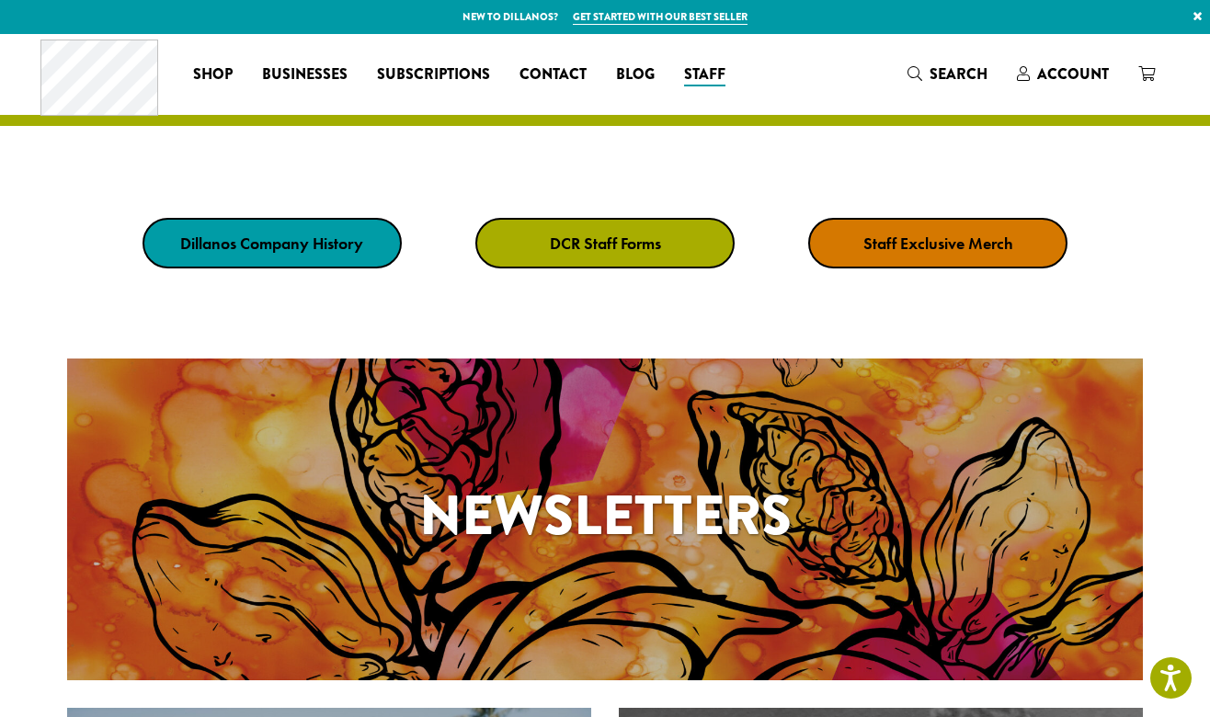
click at [665, 255] on link "DCR Staff Forms" at bounding box center [604, 243] width 259 height 51
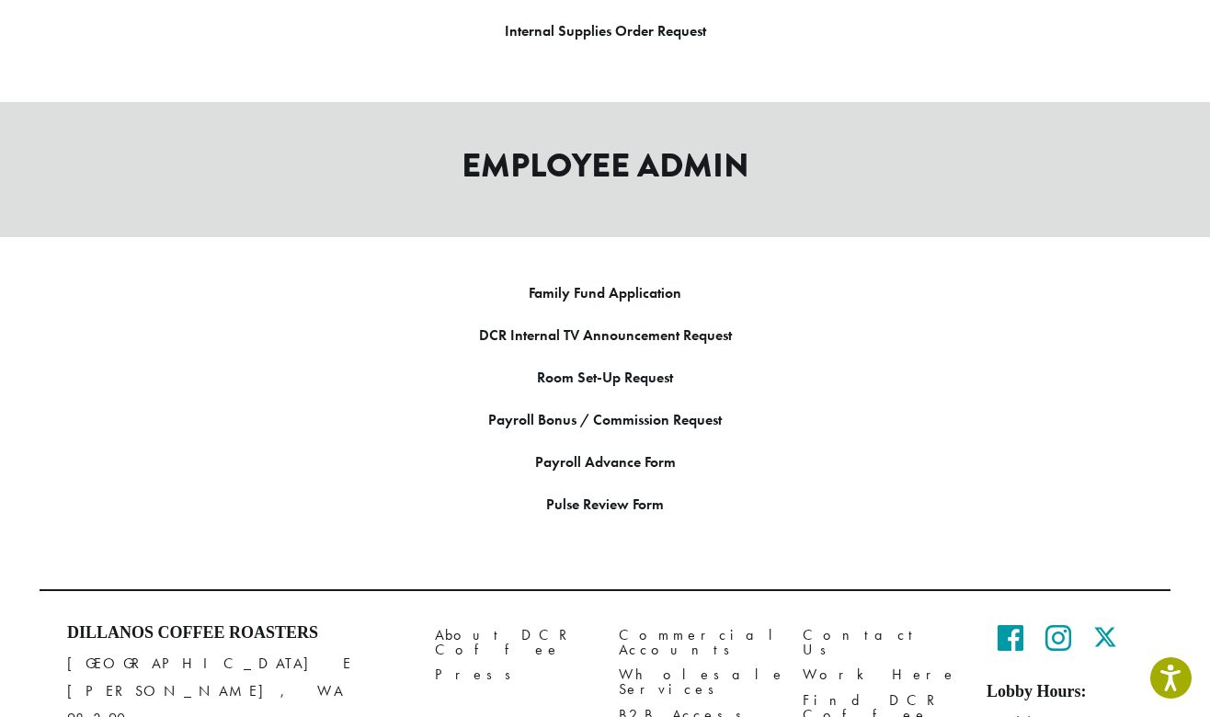
scroll to position [2655, 0]
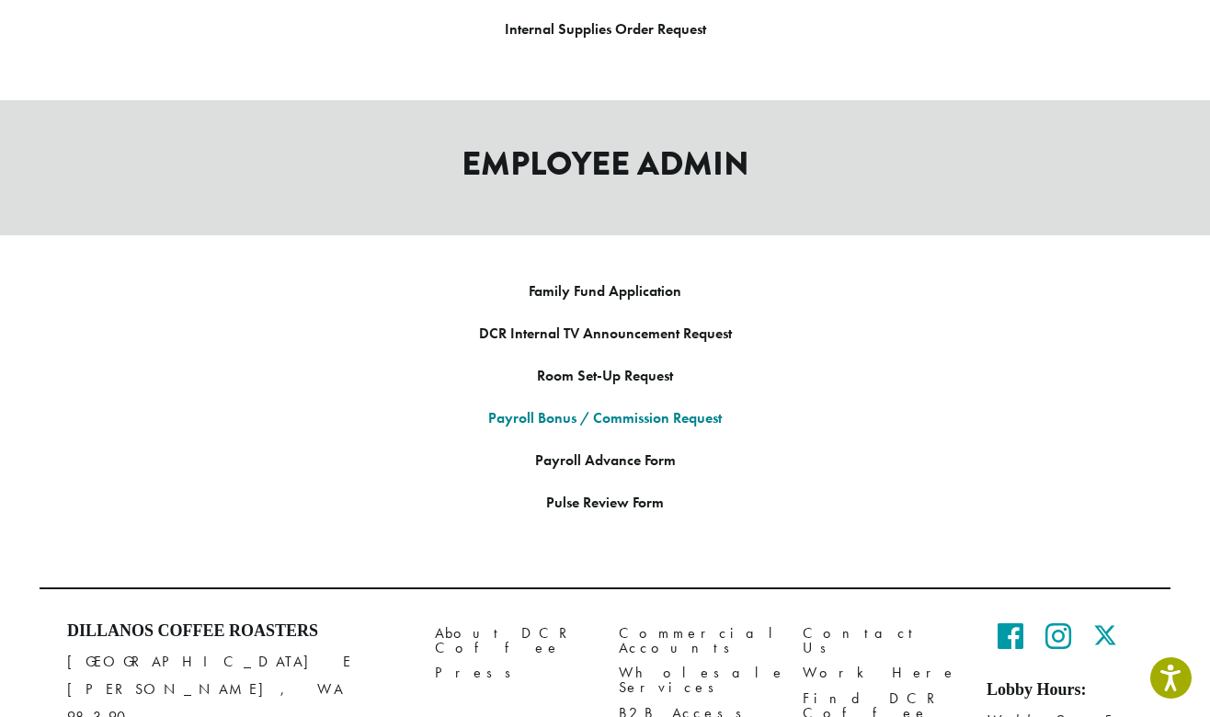
click at [613, 408] on link "Payroll Bonus / Commission Request" at bounding box center [604, 417] width 233 height 19
